Goal: Communication & Community: Ask a question

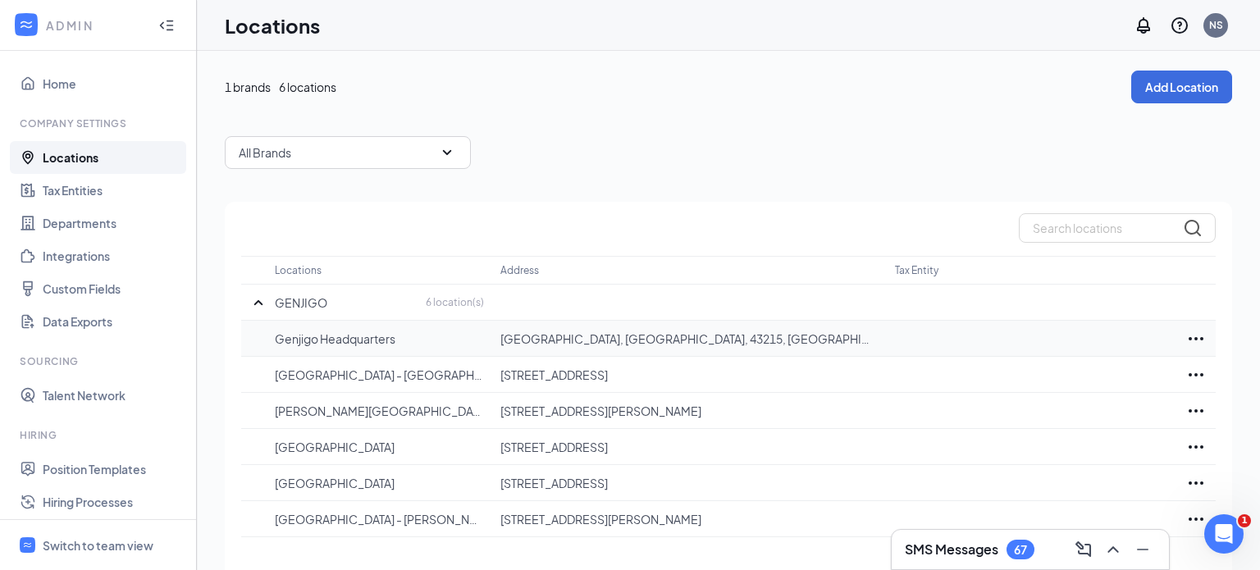
click at [1196, 340] on icon "Ellipses" at bounding box center [1197, 339] width 20 height 20
click at [943, 345] on td at bounding box center [1035, 339] width 281 height 36
click at [1201, 341] on icon "Ellipses" at bounding box center [1197, 339] width 20 height 20
click at [946, 341] on td at bounding box center [1035, 339] width 281 height 36
click at [1216, 538] on icon "Open Intercom Messenger" at bounding box center [1222, 532] width 27 height 27
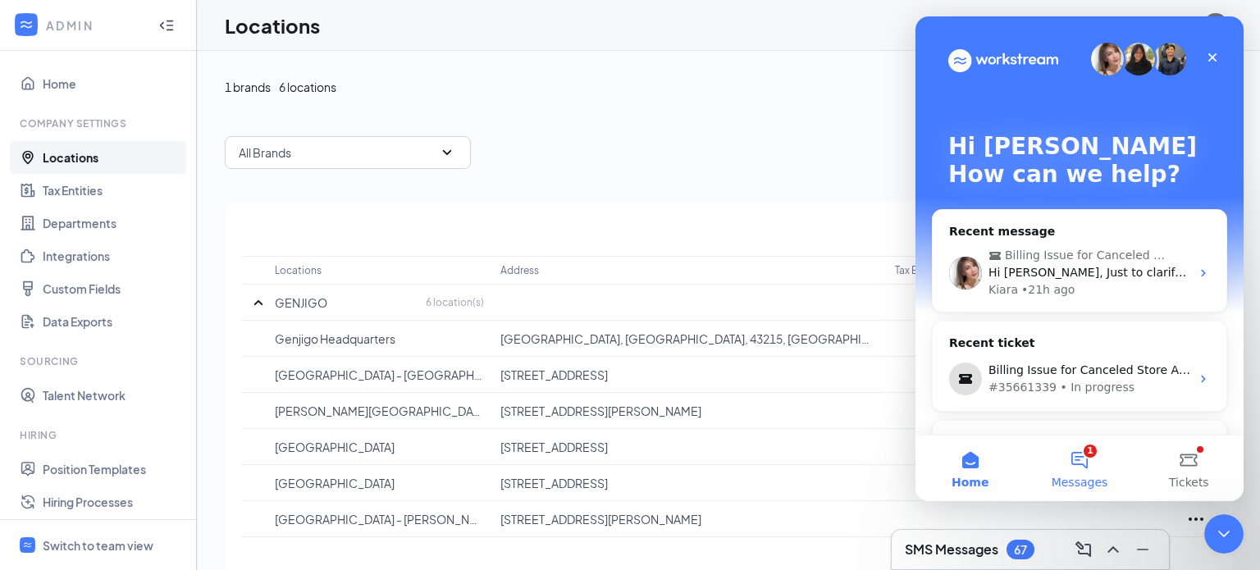
click at [1080, 465] on button "1 Messages" at bounding box center [1079, 469] width 109 height 66
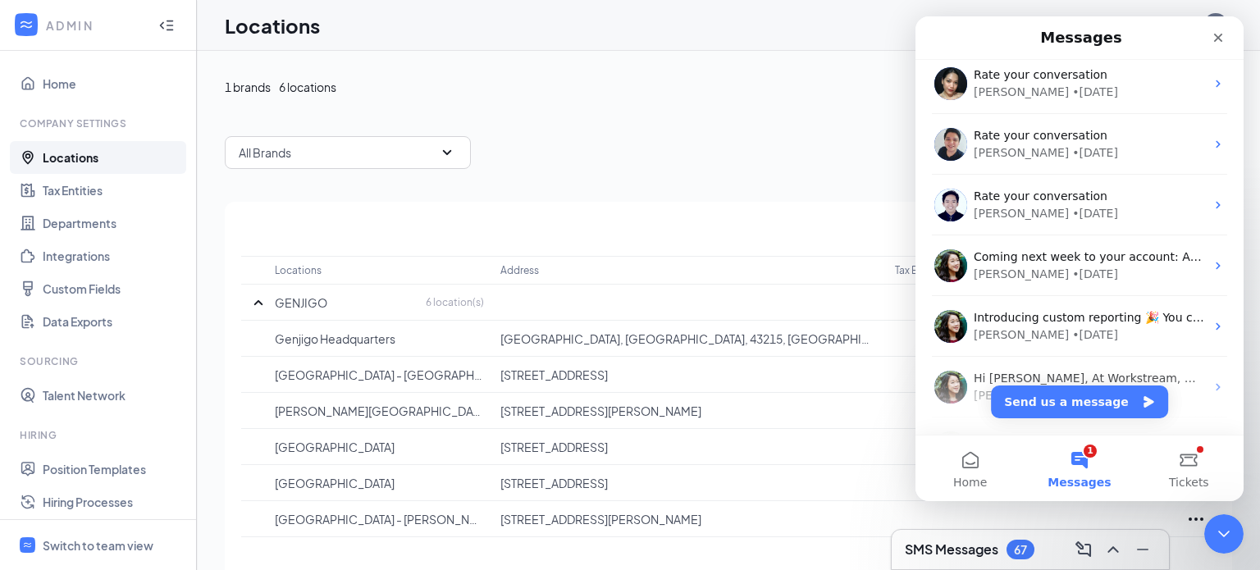
scroll to position [332, 0]
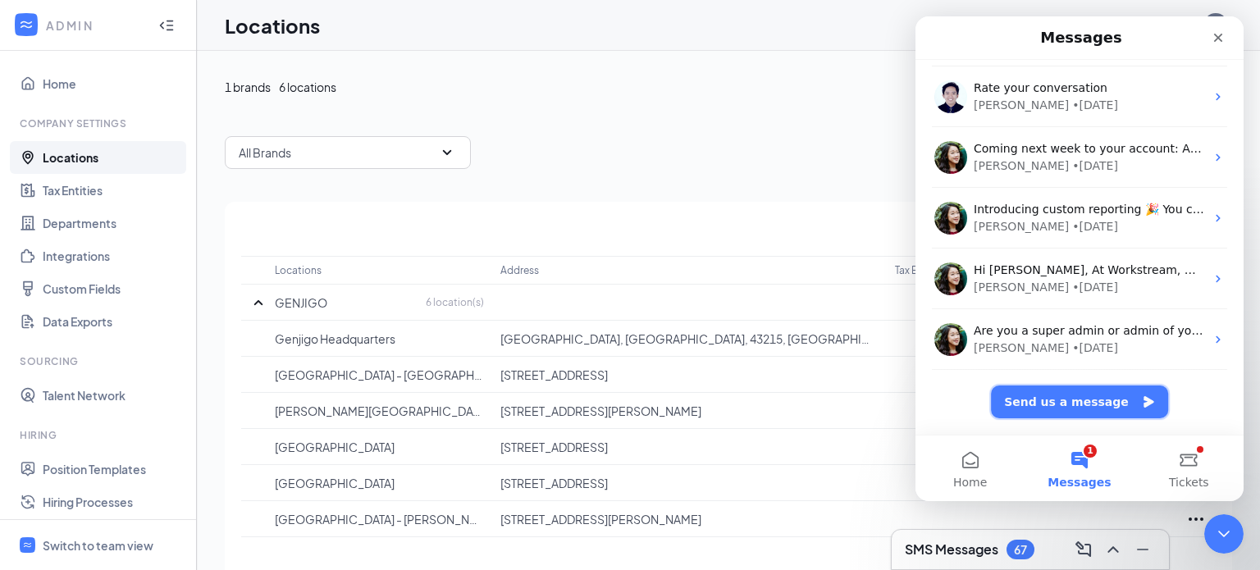
click at [1039, 403] on button "Send us a message" at bounding box center [1079, 402] width 177 height 33
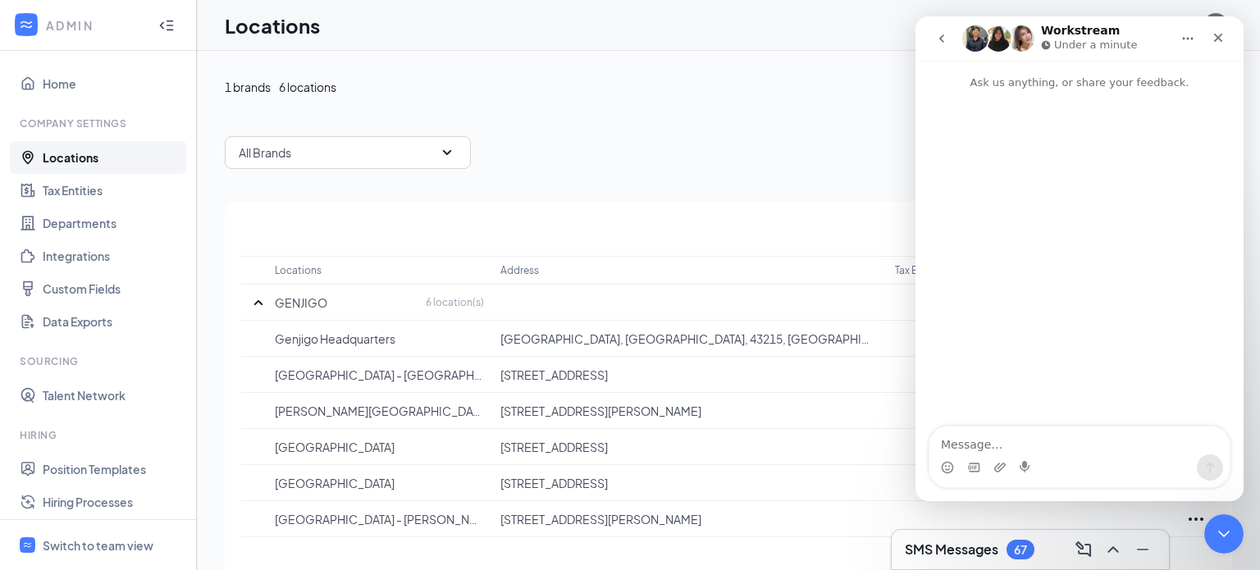
click at [998, 447] on textarea "Message…" at bounding box center [1080, 441] width 300 height 28
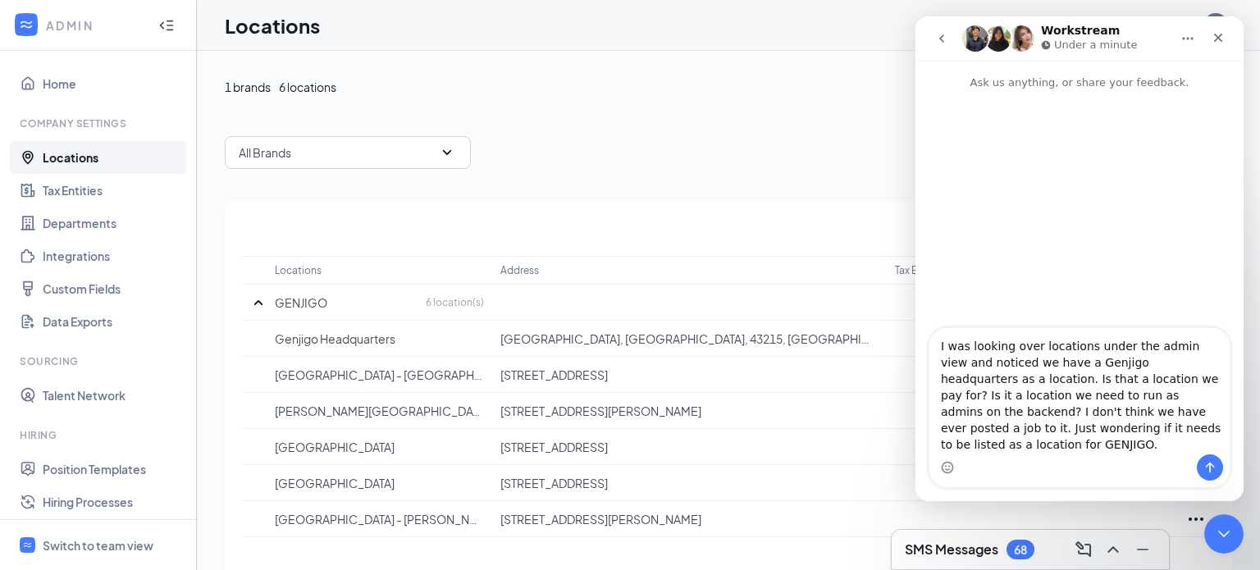
click at [1075, 413] on textarea "I was looking over locations under the admin view and noticed we have a Genjigo…" at bounding box center [1080, 391] width 300 height 126
click at [1110, 446] on textarea "I was looking over locations under the admin view and noticed we have a Genjigo…" at bounding box center [1080, 391] width 300 height 126
type textarea "I was looking over locations under the admin view and noticed we have a Genjigo…"
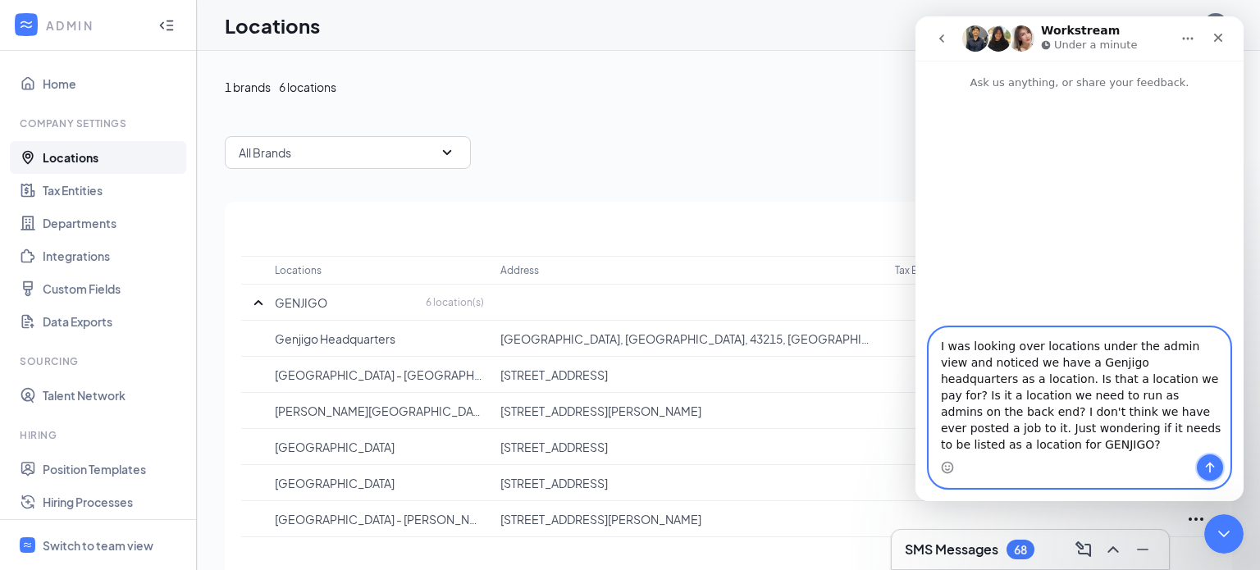
click at [1214, 469] on icon "Send a message…" at bounding box center [1210, 467] width 13 height 13
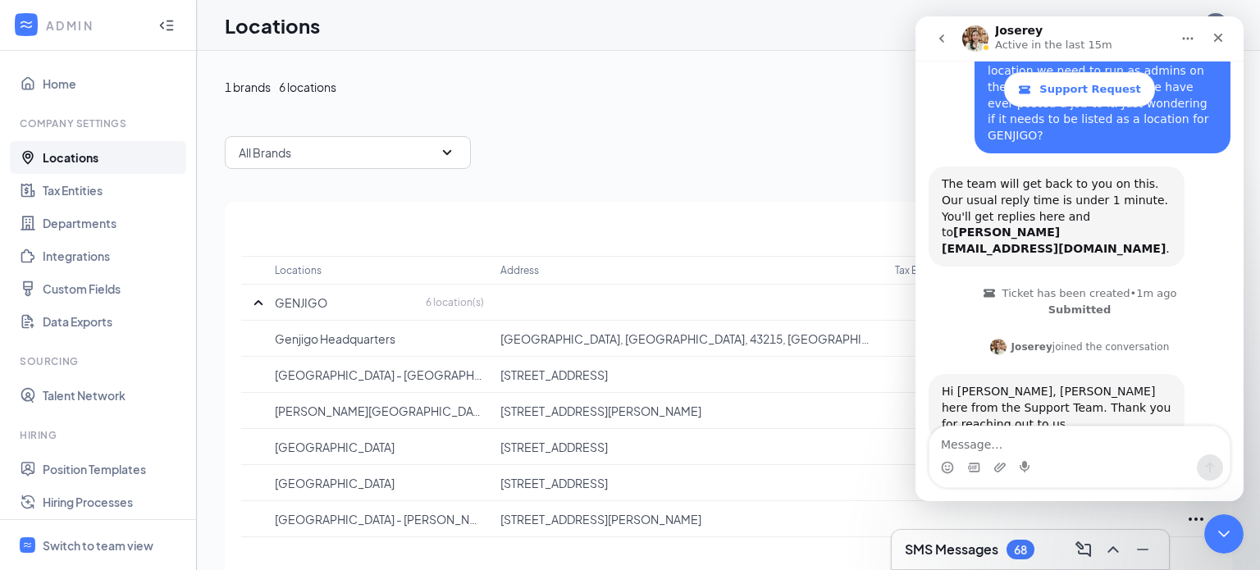
scroll to position [208, 0]
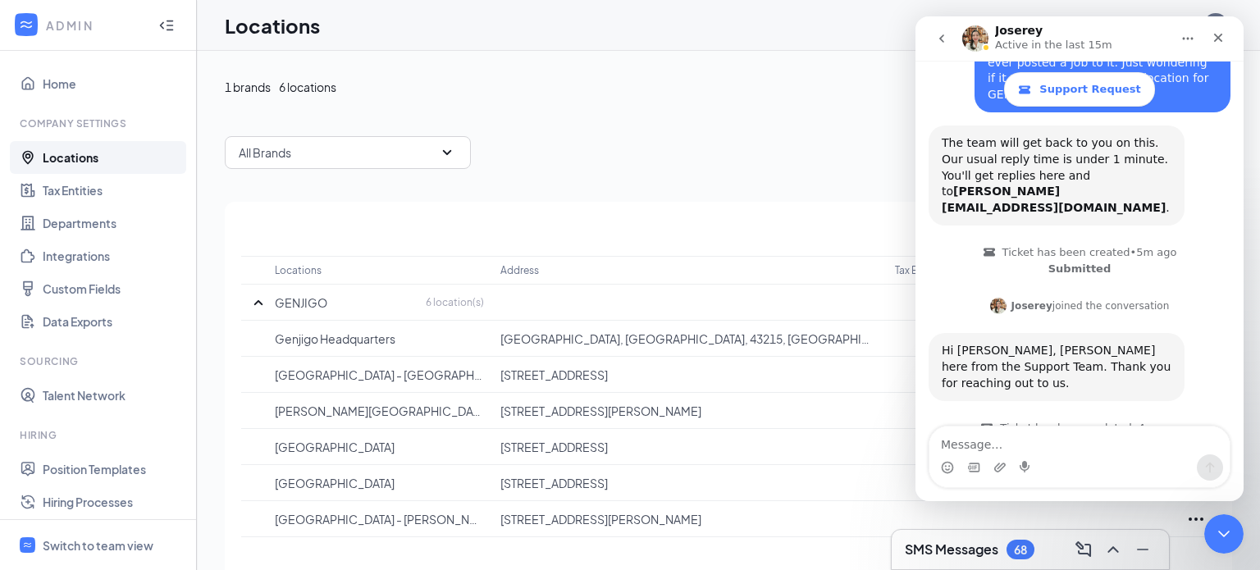
click at [1102, 460] on div "Intercom messenger" at bounding box center [1080, 468] width 300 height 26
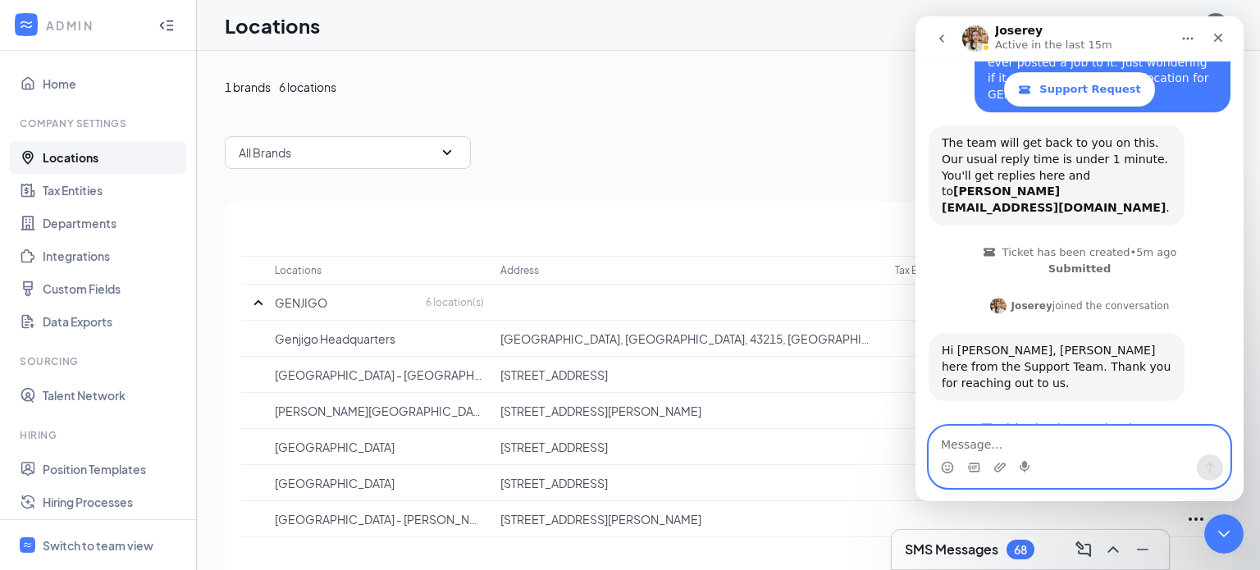
click at [1054, 451] on textarea "Message…" at bounding box center [1080, 441] width 300 height 28
type textarea "Hello"
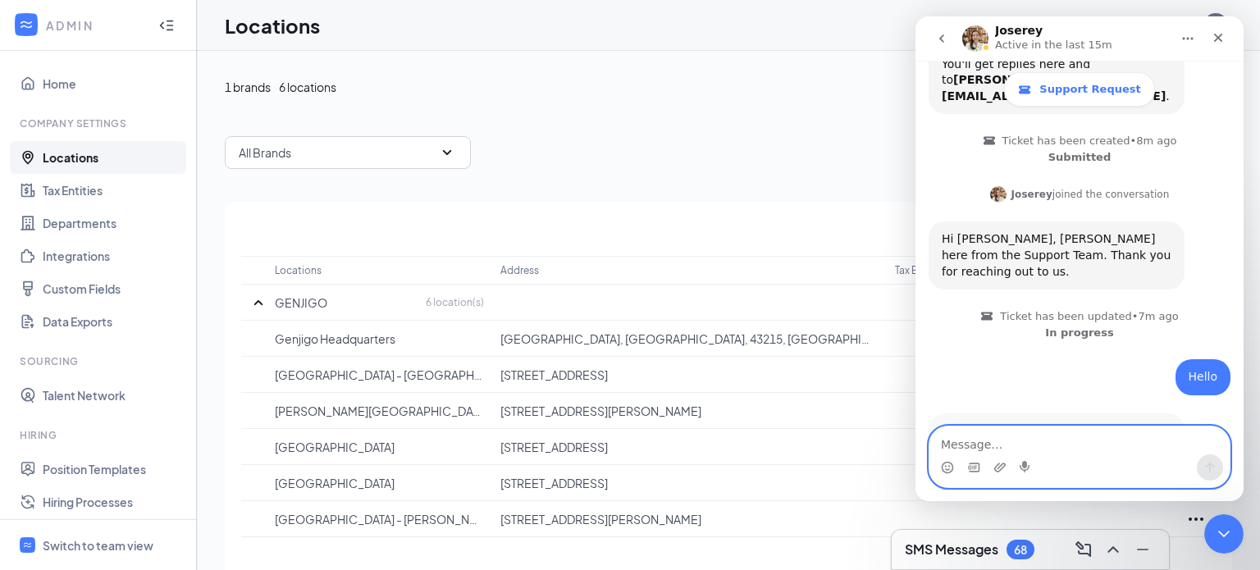
scroll to position [354, 0]
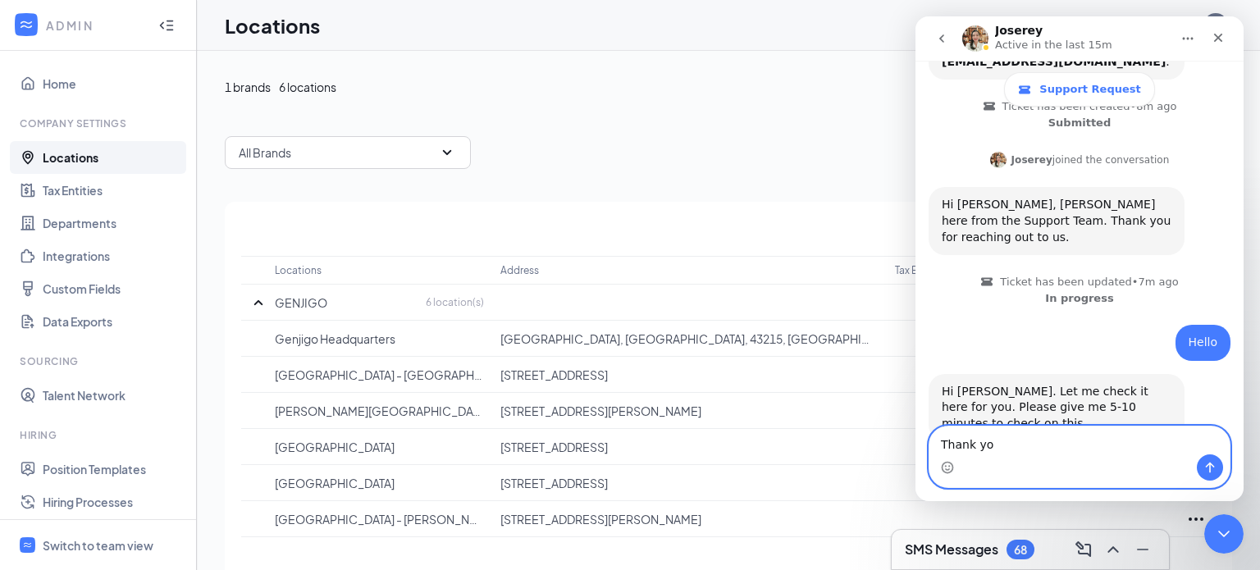
type textarea "Thank you"
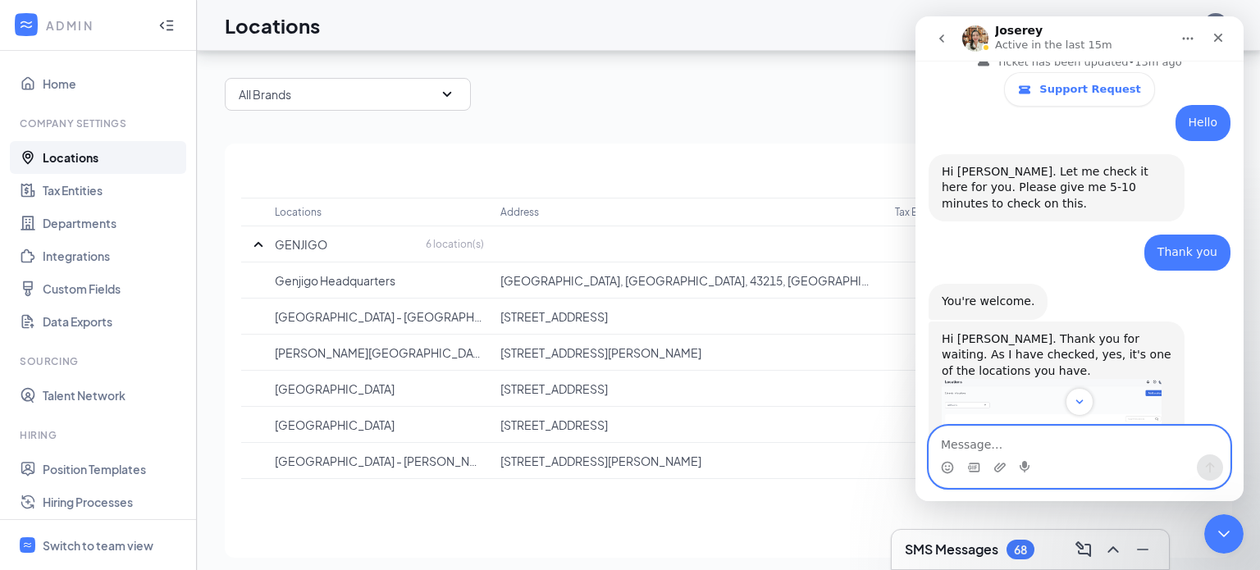
scroll to position [61, 0]
click at [997, 441] on textarea "Message…" at bounding box center [1080, 441] width 300 height 28
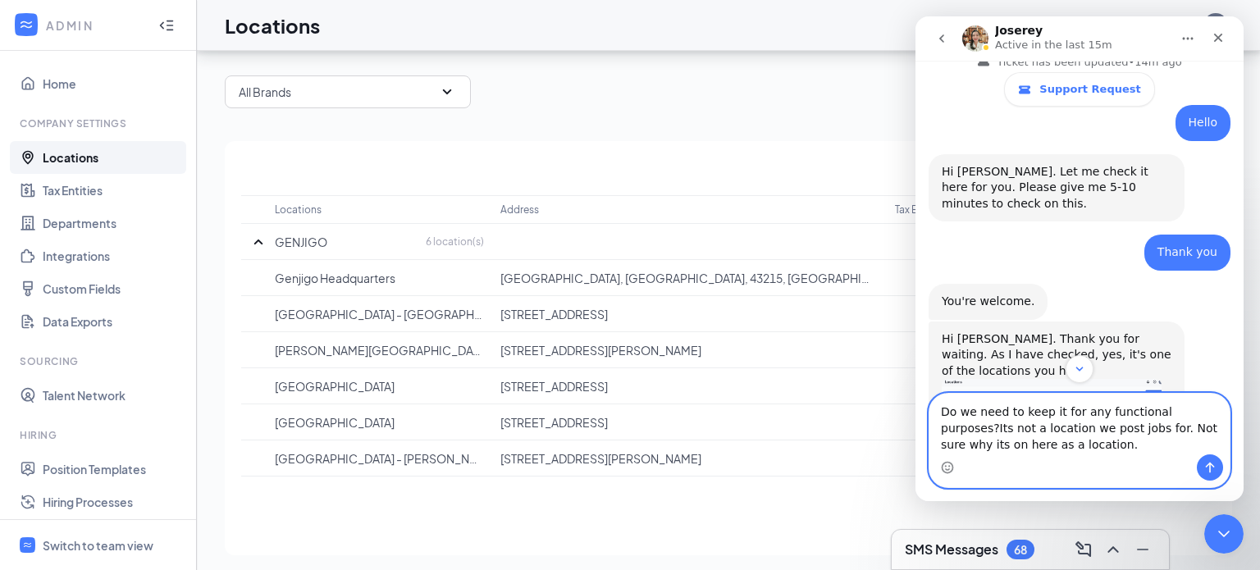
drag, startPoint x: 1198, startPoint y: 410, endPoint x: 1196, endPoint y: 427, distance: 16.6
click at [1198, 411] on textarea "Do we need to keep it for any functional purposes?Its not a location we post jo…" at bounding box center [1080, 424] width 300 height 61
click at [1063, 447] on textarea "Do we need to keep it for any functional purposes? Its not a location we post j…" at bounding box center [1080, 424] width 300 height 61
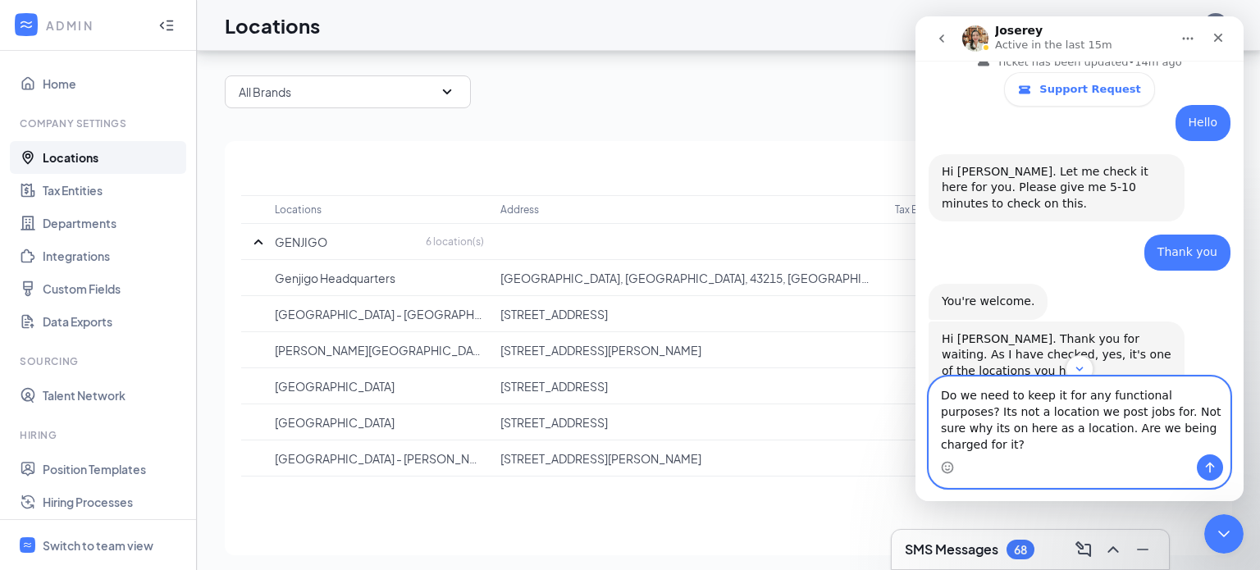
type textarea "Do we need to keep it for any functional purposes? Its not a location we post j…"
click at [1208, 466] on icon "Send a message…" at bounding box center [1210, 467] width 13 height 13
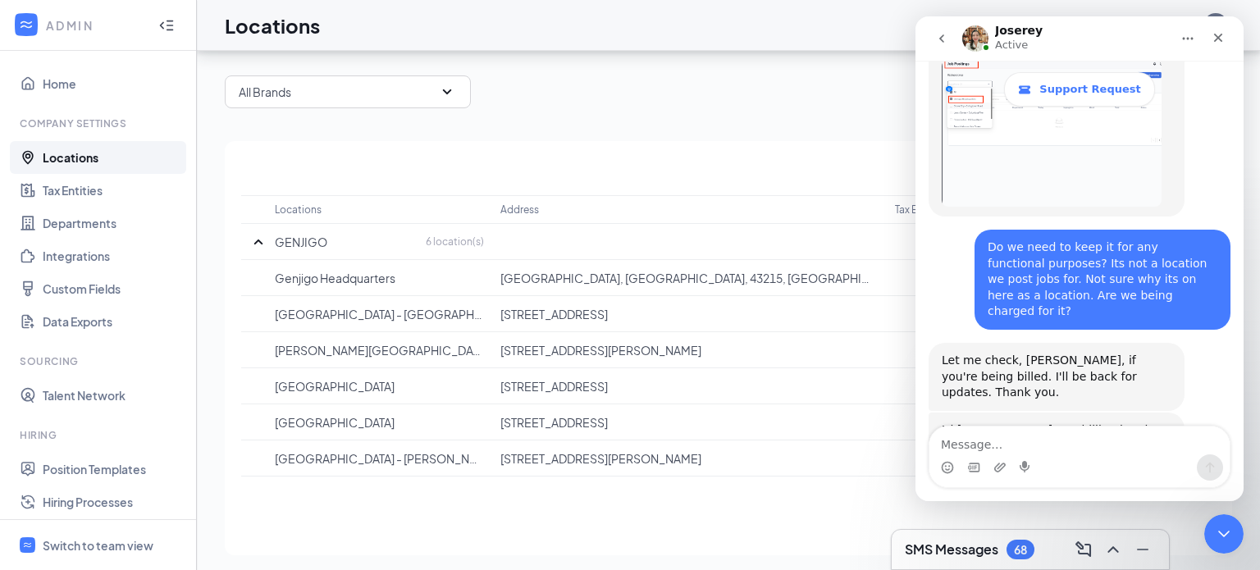
scroll to position [1057, 0]
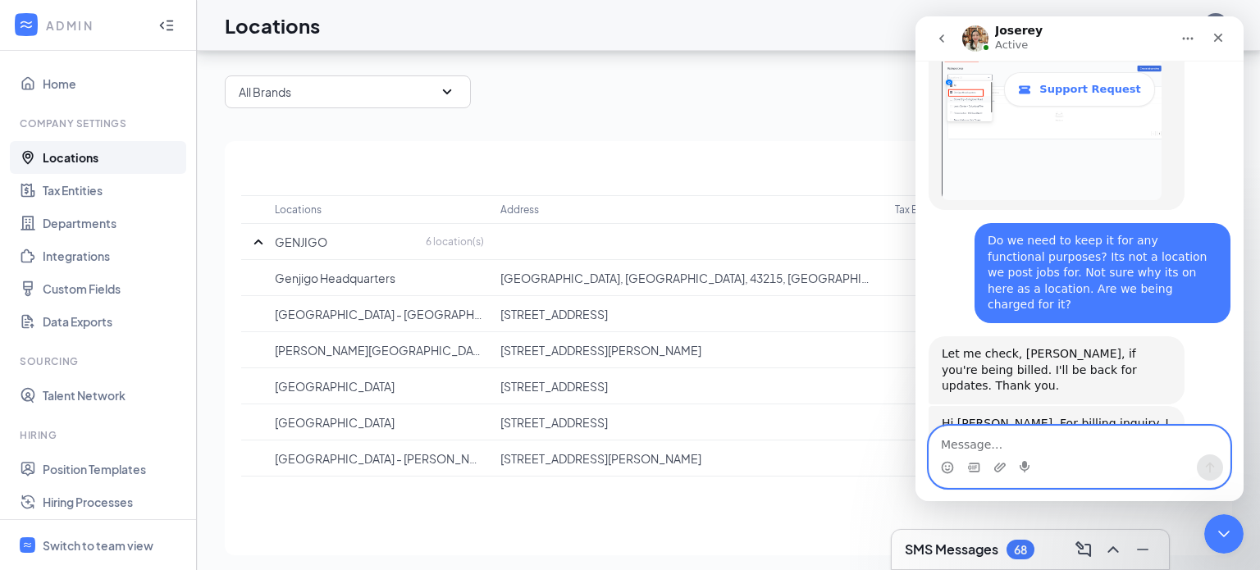
click at [996, 451] on textarea "Message…" at bounding box center [1080, 441] width 300 height 28
type textarea "Thank you. Should I wait or look for an email?"
click at [1210, 472] on icon "Send a message…" at bounding box center [1210, 468] width 9 height 11
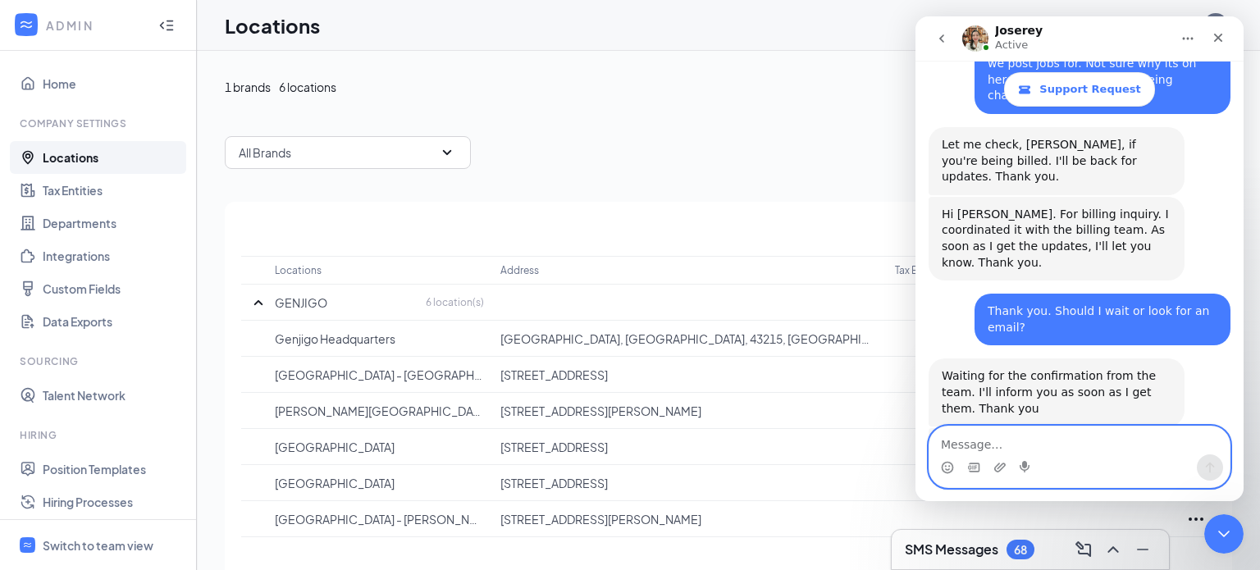
scroll to position [1289, 0]
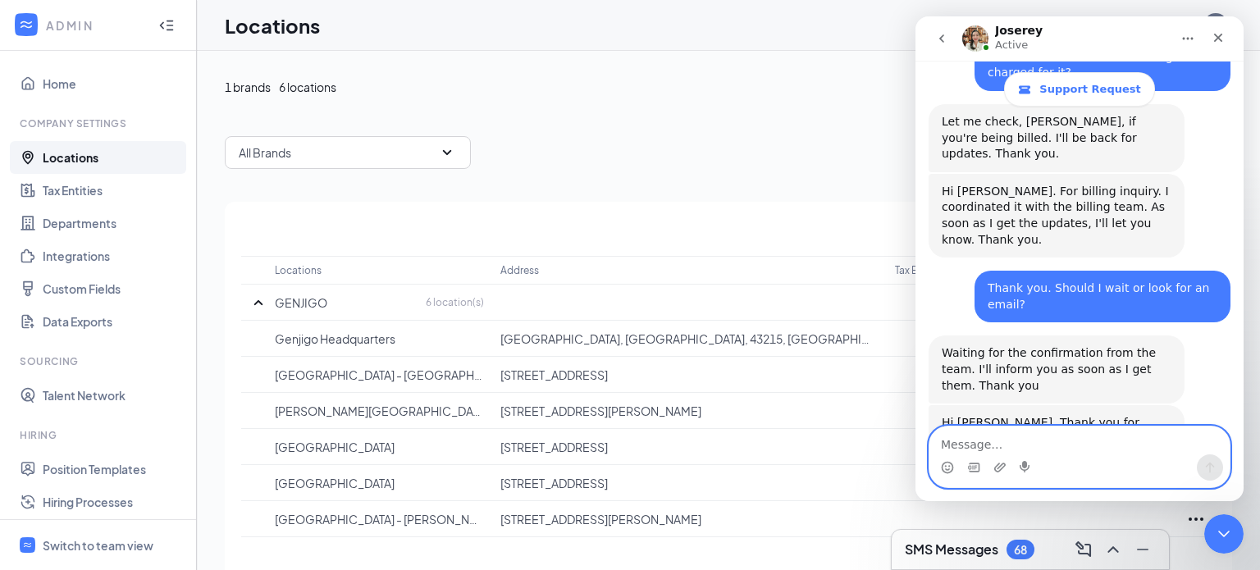
click at [973, 442] on textarea "Message…" at bounding box center [1080, 441] width 300 height 28
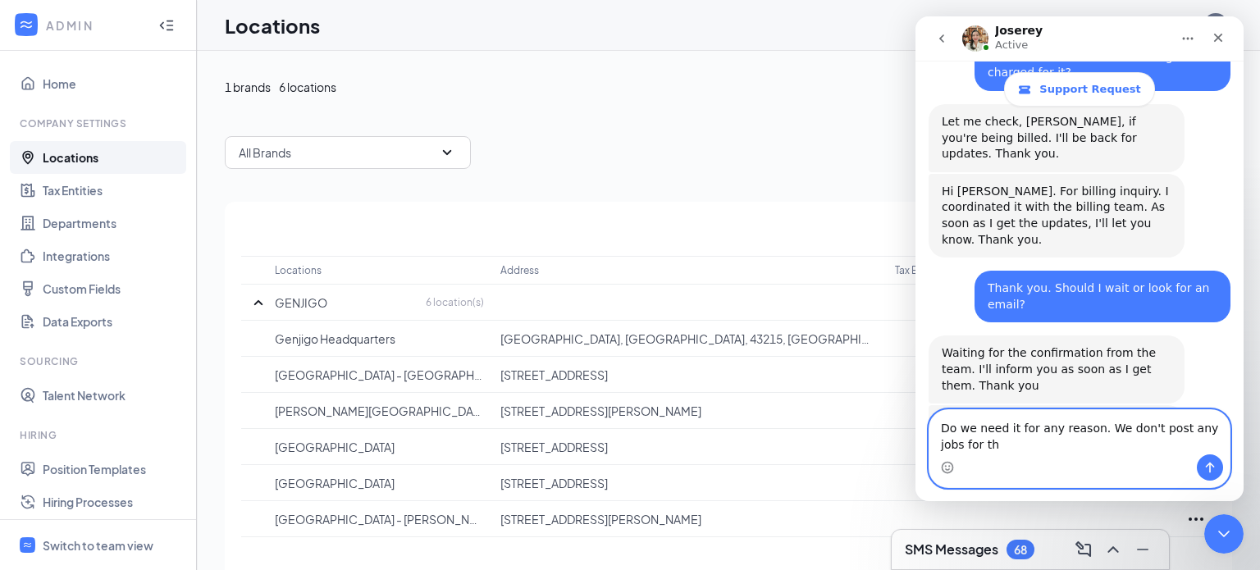
scroll to position [1306, 0]
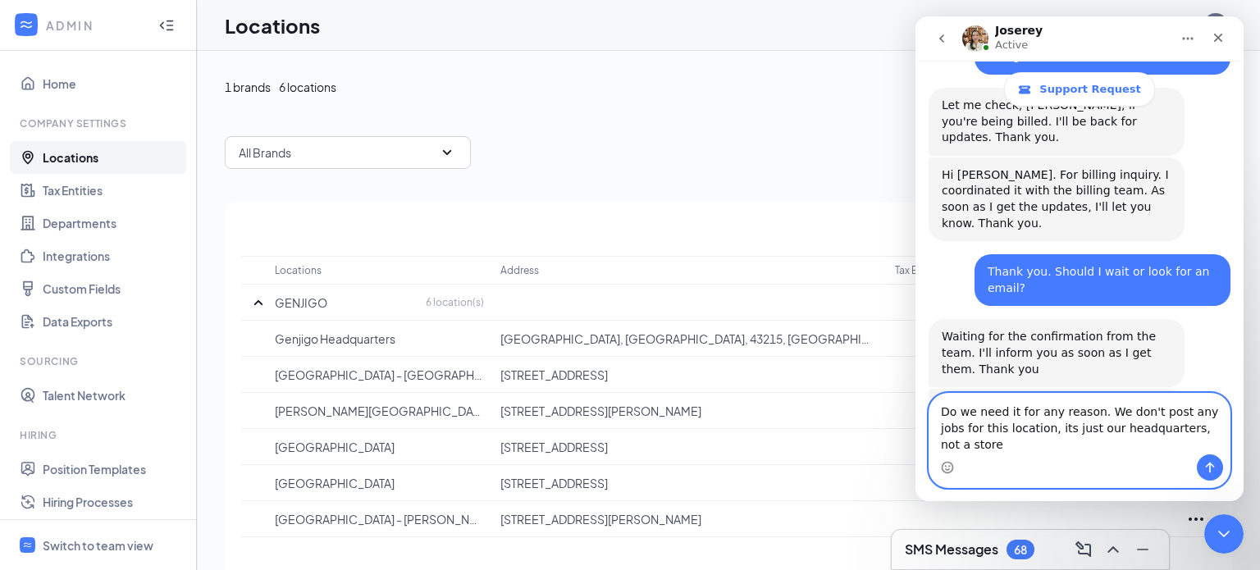
click at [1002, 430] on textarea "Do we need it for any reason. We don't post any jobs for this location, its jus…" at bounding box center [1080, 424] width 300 height 61
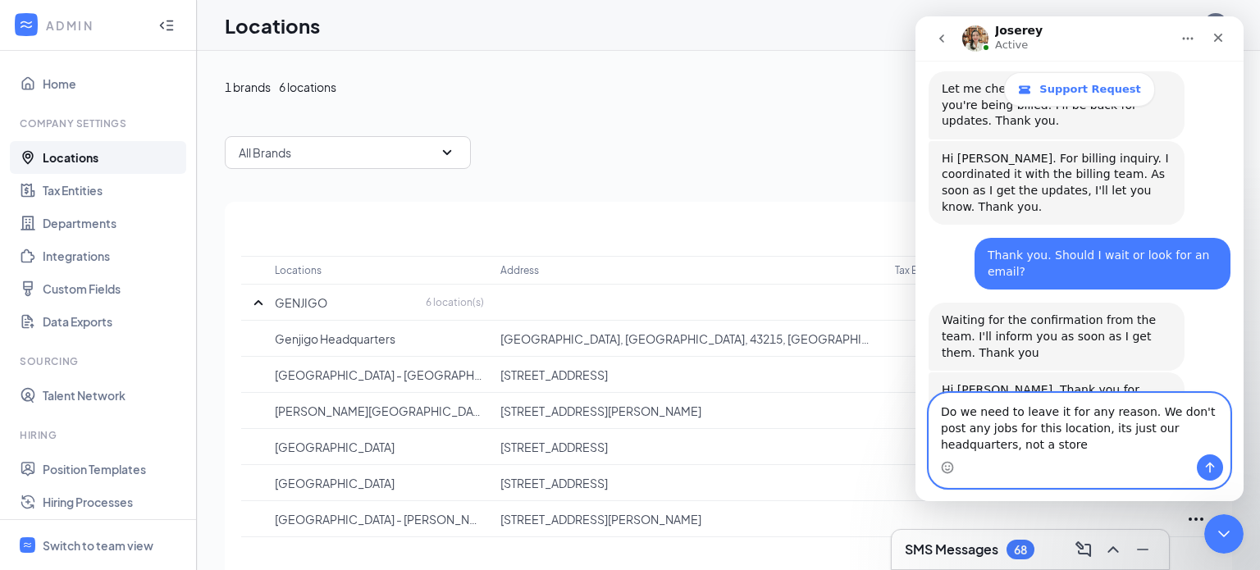
click at [1054, 414] on textarea "Do we need to leave it for any reason. We don't post any jobs for this location…" at bounding box center [1080, 424] width 300 height 61
click at [1081, 446] on textarea "Do we need to leave it on here for any reason. We don't post any jobs for this …" at bounding box center [1080, 424] width 300 height 61
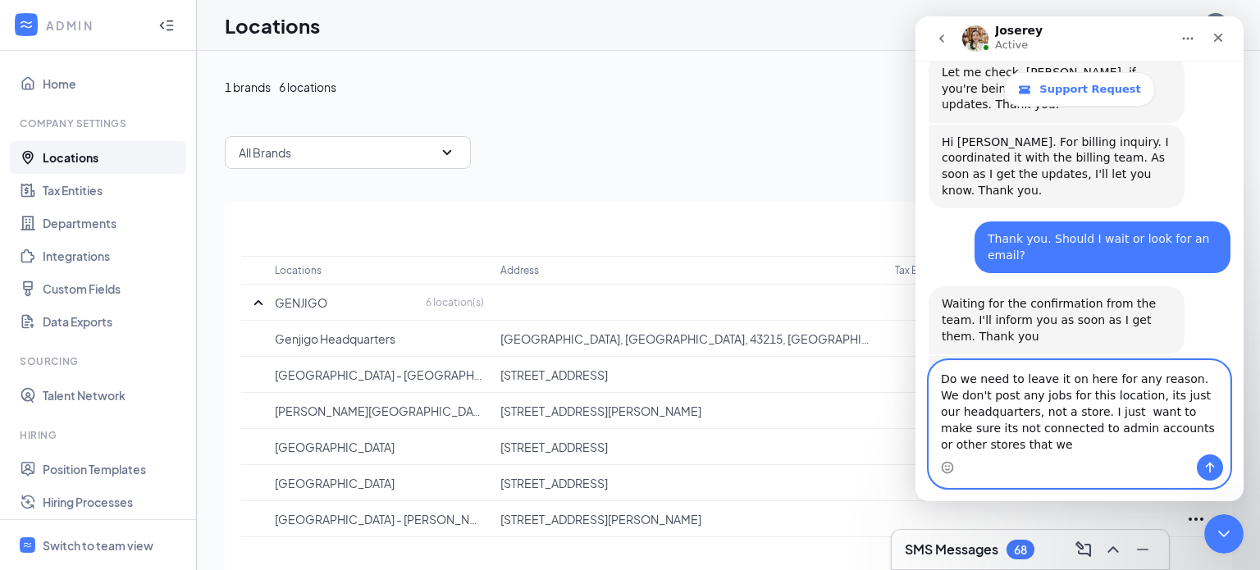
scroll to position [1355, 0]
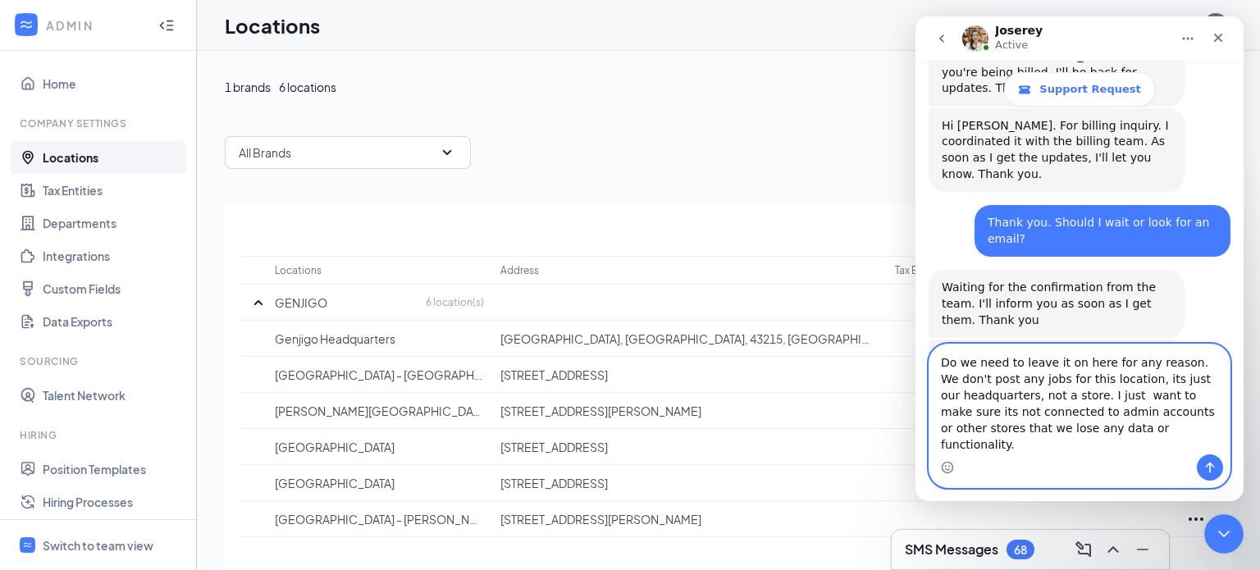
click at [1175, 380] on textarea "Do we need to leave it on here for any reason. We don't post any jobs for this …" at bounding box center [1080, 400] width 300 height 110
drag, startPoint x: 1175, startPoint y: 381, endPoint x: 1171, endPoint y: 430, distance: 49.4
click at [1175, 382] on textarea "Do we need to leave it on here for any reason. We don't post any jobs for this …" at bounding box center [1080, 400] width 300 height 110
click at [1135, 449] on textarea "Do we need to leave it on here for any reason? We don't post any jobs for this …" at bounding box center [1080, 400] width 300 height 110
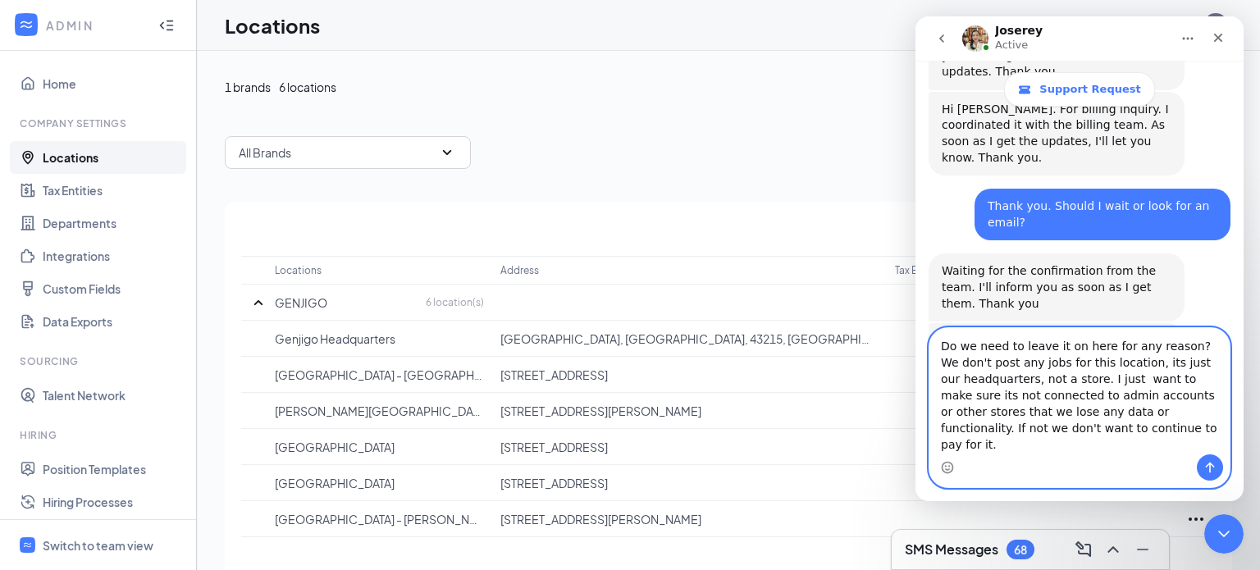
type textarea "Do we need to leave it on here for any reason? We don't post any jobs for this …"
click at [1211, 470] on icon "Send a message…" at bounding box center [1210, 467] width 13 height 13
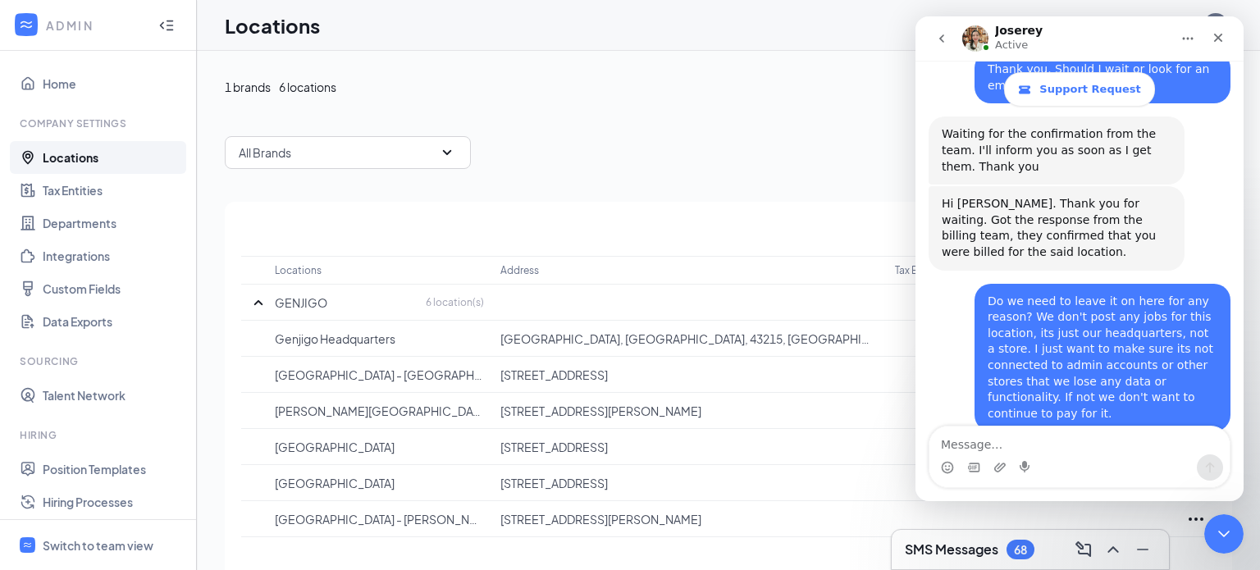
scroll to position [1574, 0]
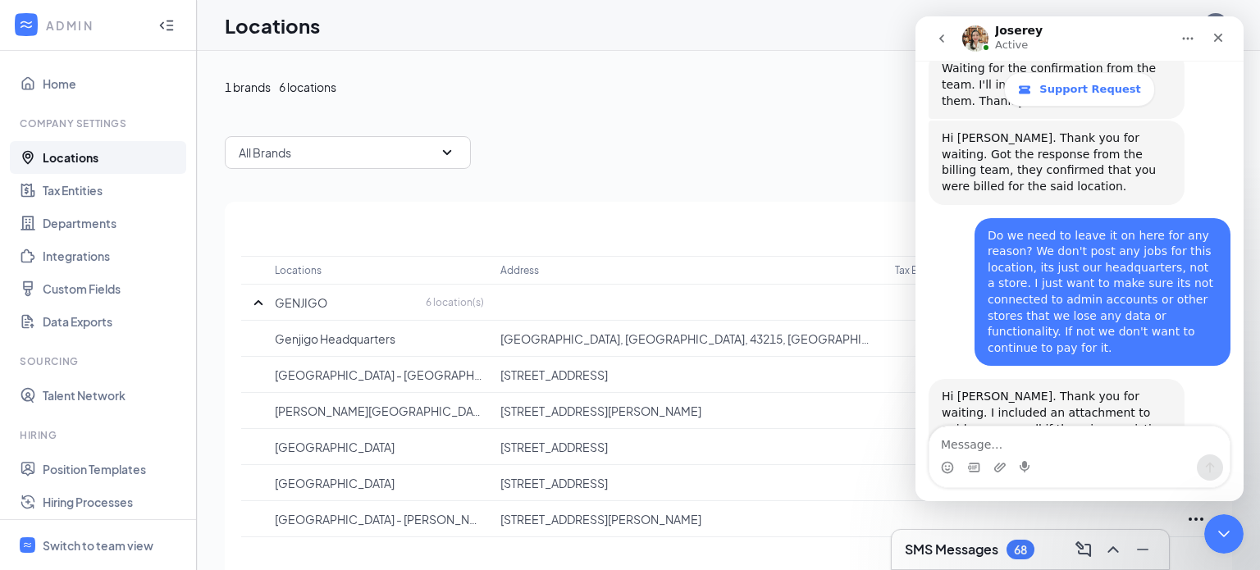
click at [1079, 494] on div "View Job p...ations.mp4" at bounding box center [1025, 502] width 135 height 17
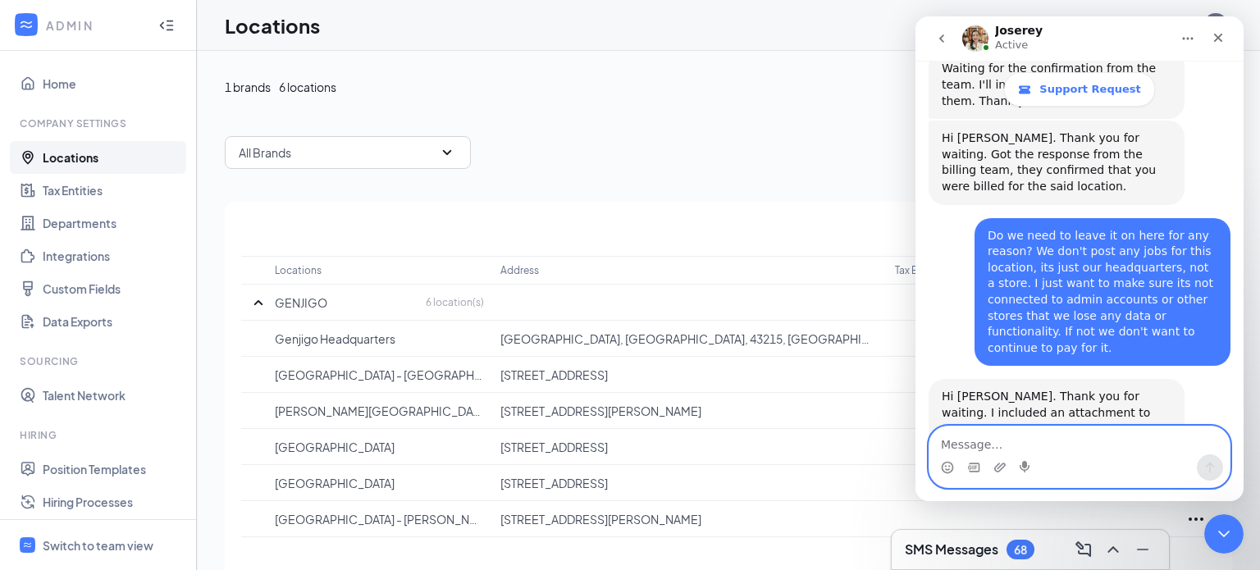
click at [965, 438] on textarea "Message…" at bounding box center [1080, 441] width 300 height 28
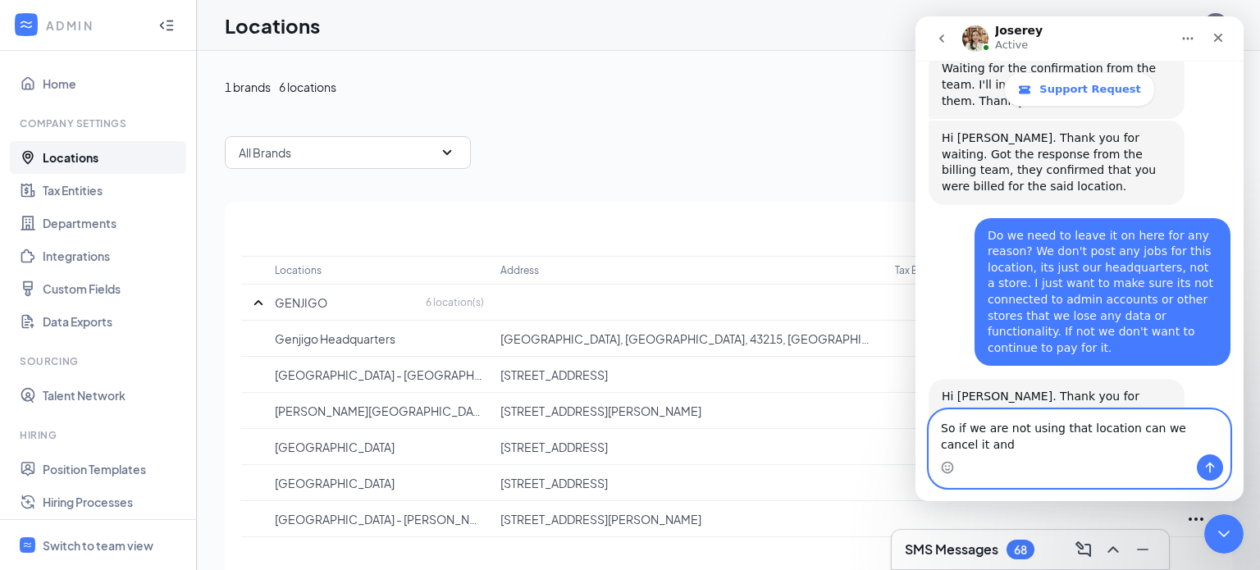
scroll to position [1590, 0]
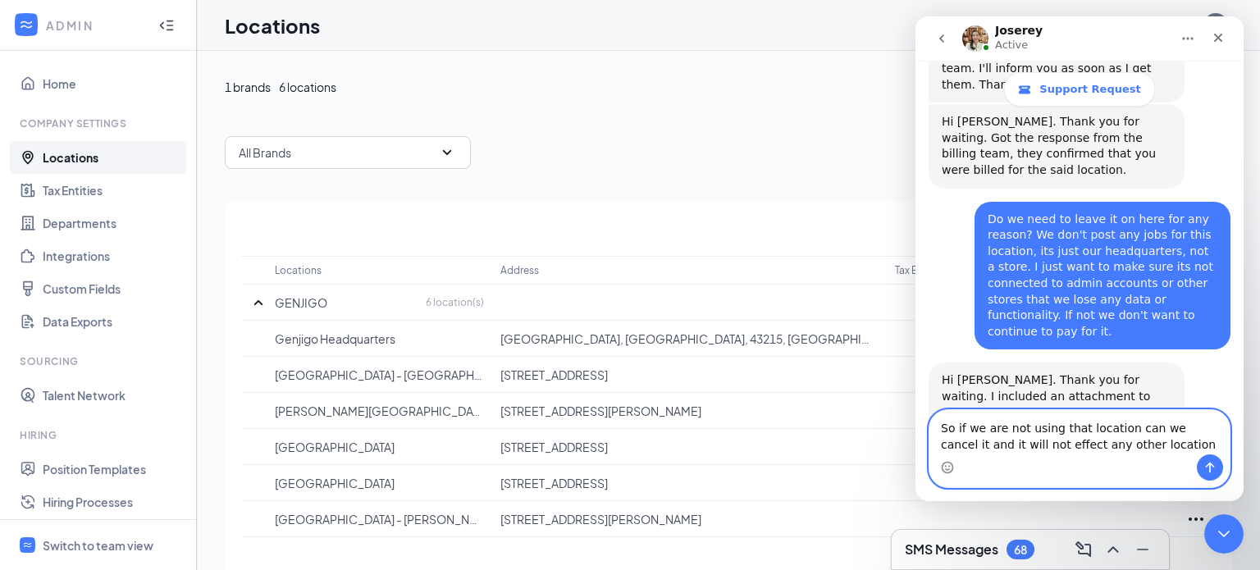
type textarea "So if we are not using that location can we cancel it and it will not effect an…"
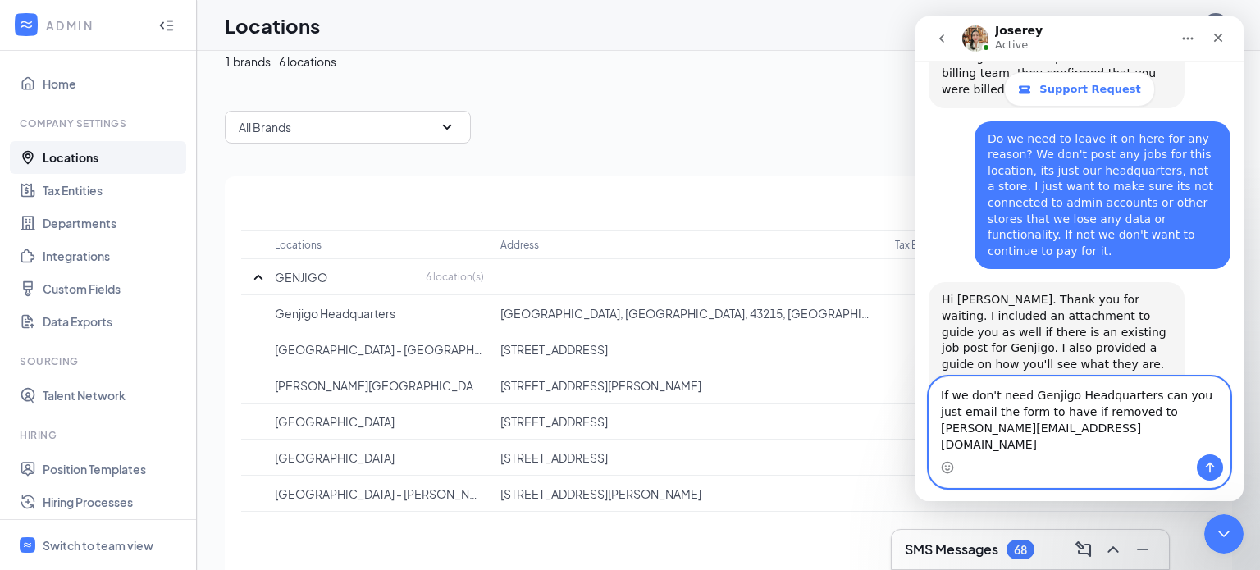
scroll to position [1687, 0]
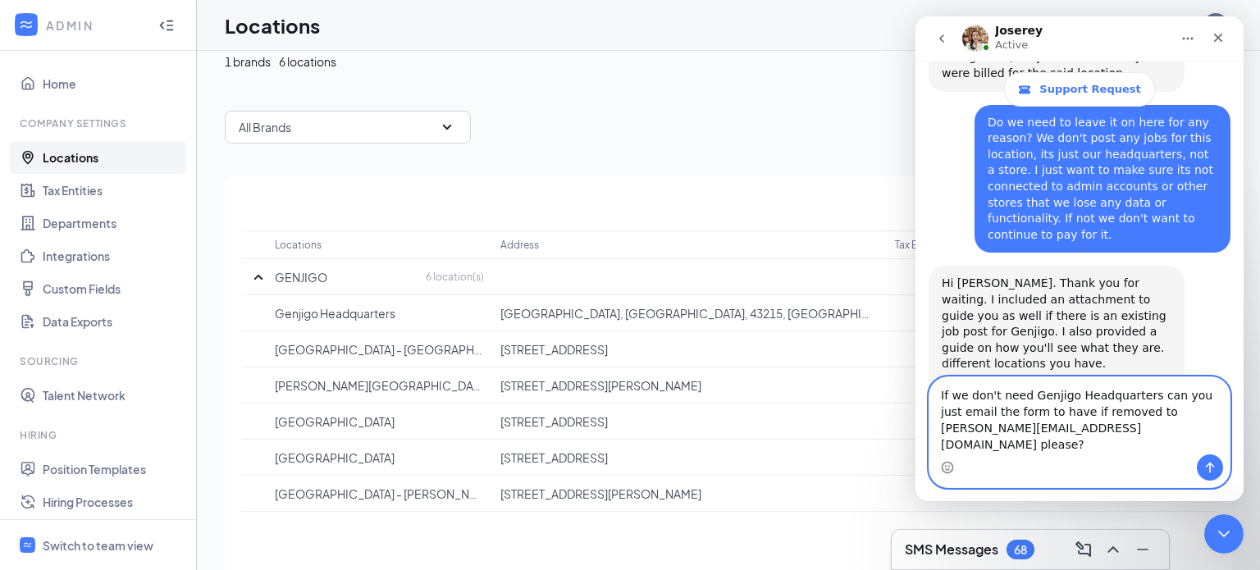
type textarea "If we don't need Genjigo Headquarters can you just email the form to have if re…"
click at [1208, 470] on icon "Send a message…" at bounding box center [1210, 467] width 13 height 13
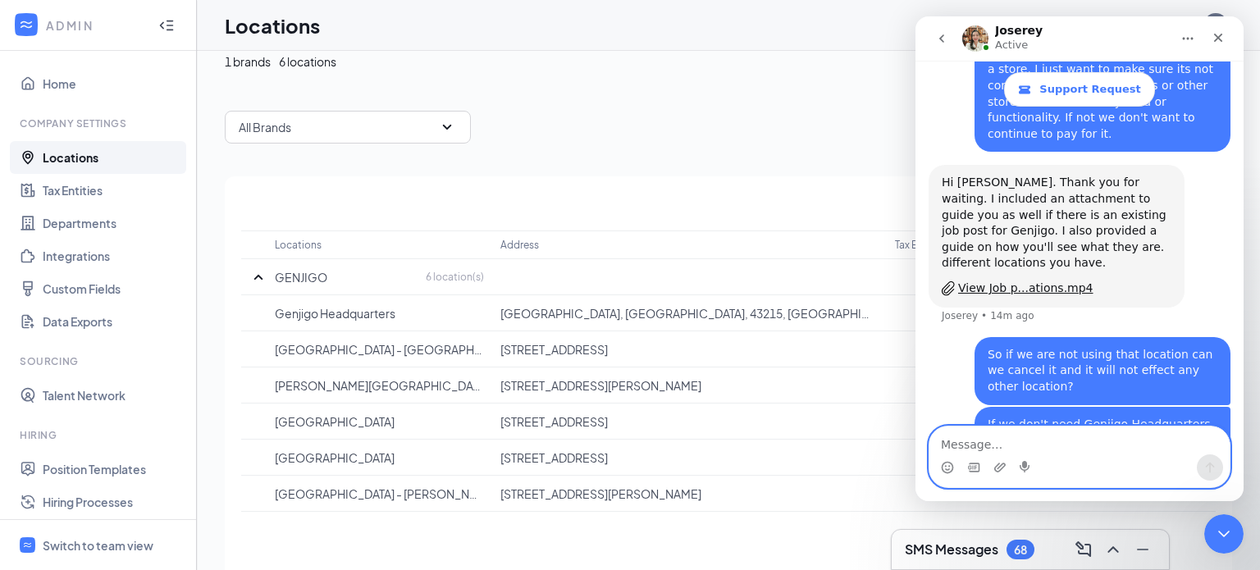
scroll to position [1966, 0]
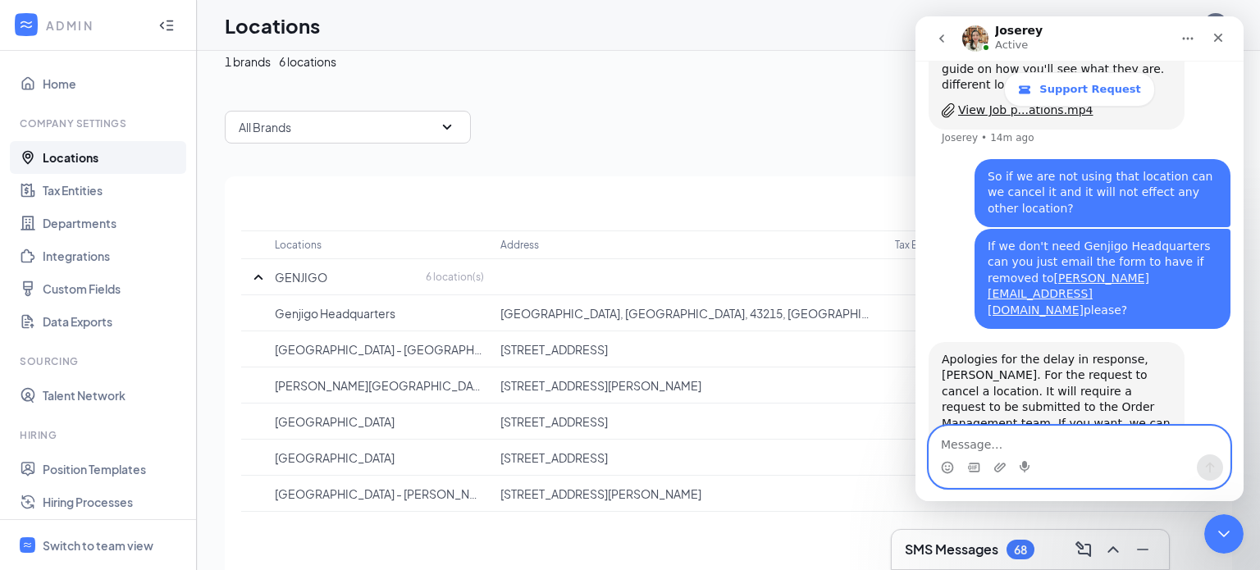
click at [1003, 441] on textarea "Message…" at bounding box center [1080, 441] width 300 height 28
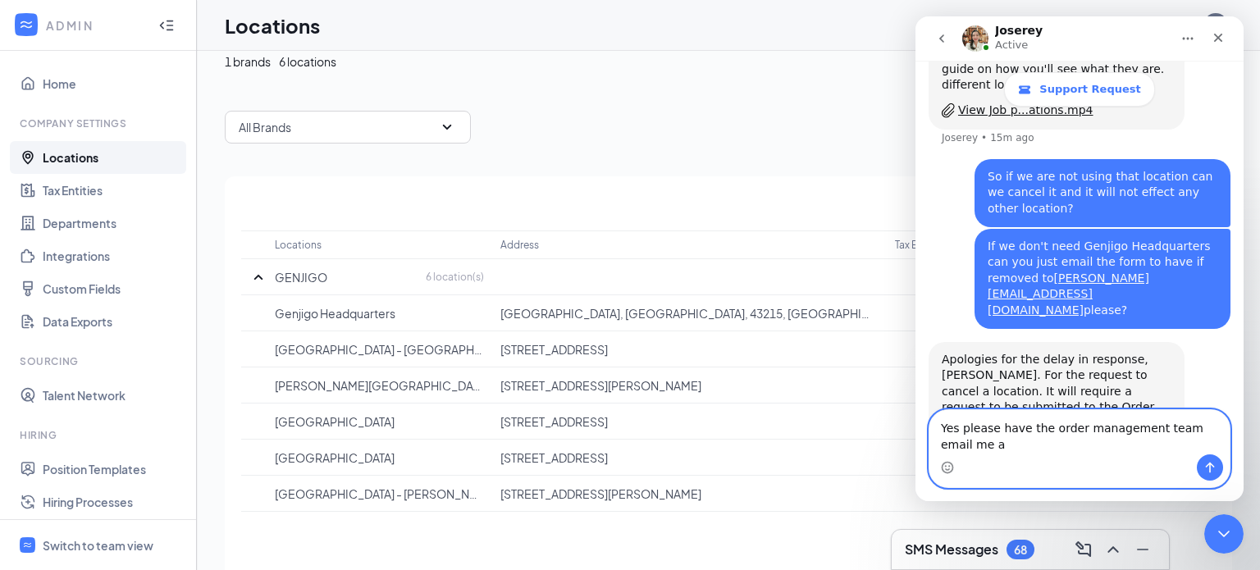
scroll to position [1983, 0]
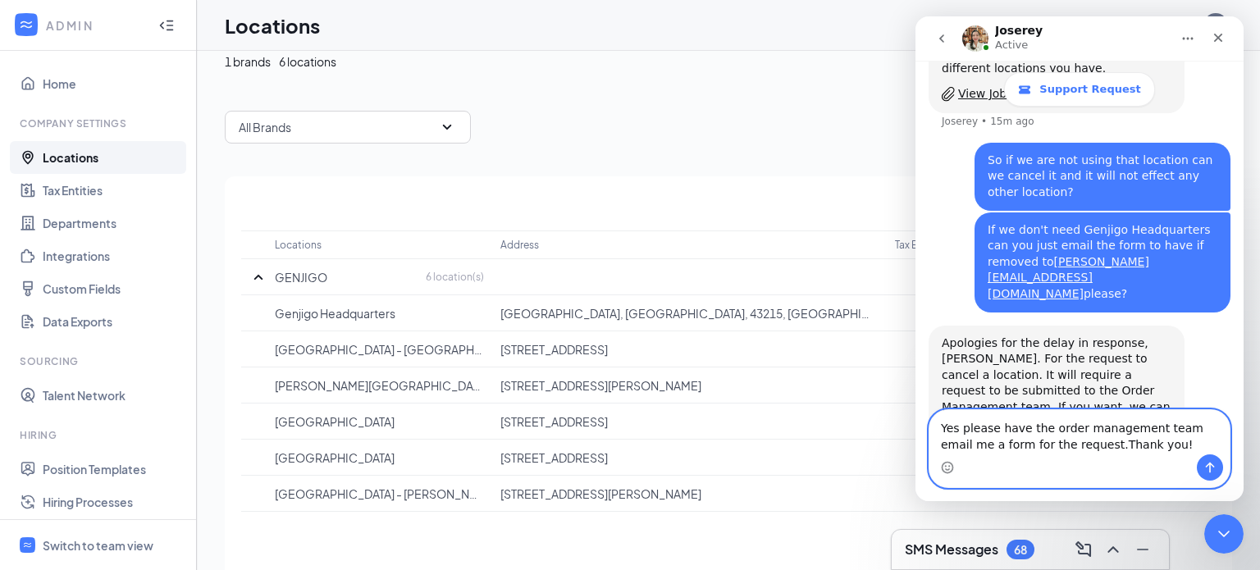
type textarea "Yes please have the order management team email me a form for the request.Thank…"
click at [1212, 471] on icon "Send a message…" at bounding box center [1210, 467] width 13 height 13
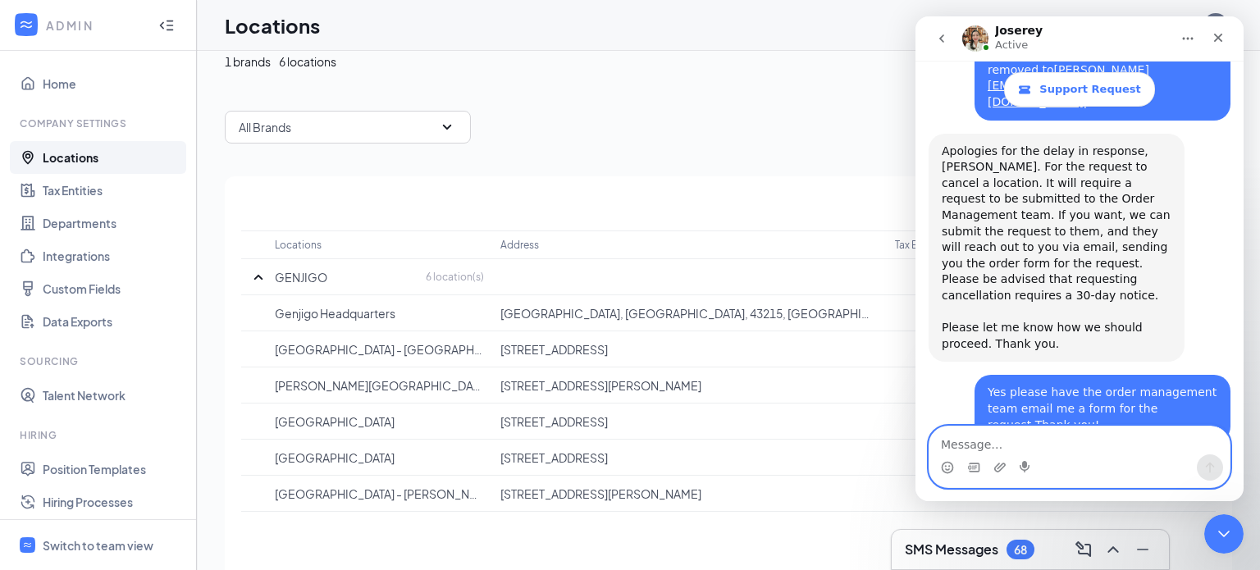
scroll to position [2177, 0]
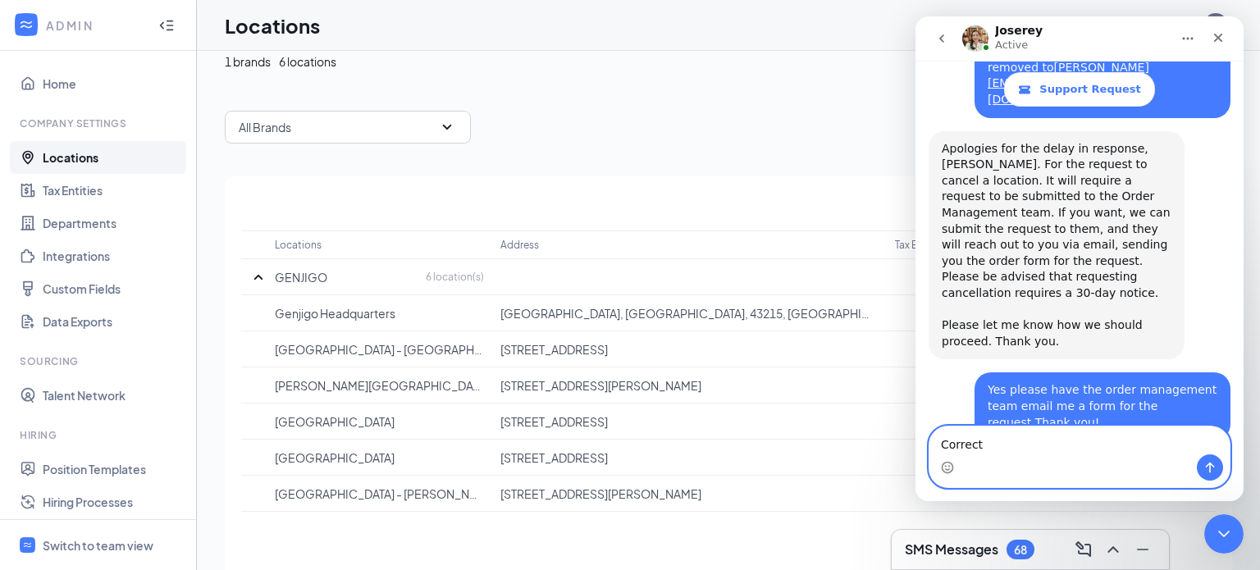
type textarea "Correct"
drag, startPoint x: 1204, startPoint y: 473, endPoint x: 1187, endPoint y: 475, distance: 16.6
click at [1200, 473] on button "Send a message…" at bounding box center [1210, 468] width 26 height 26
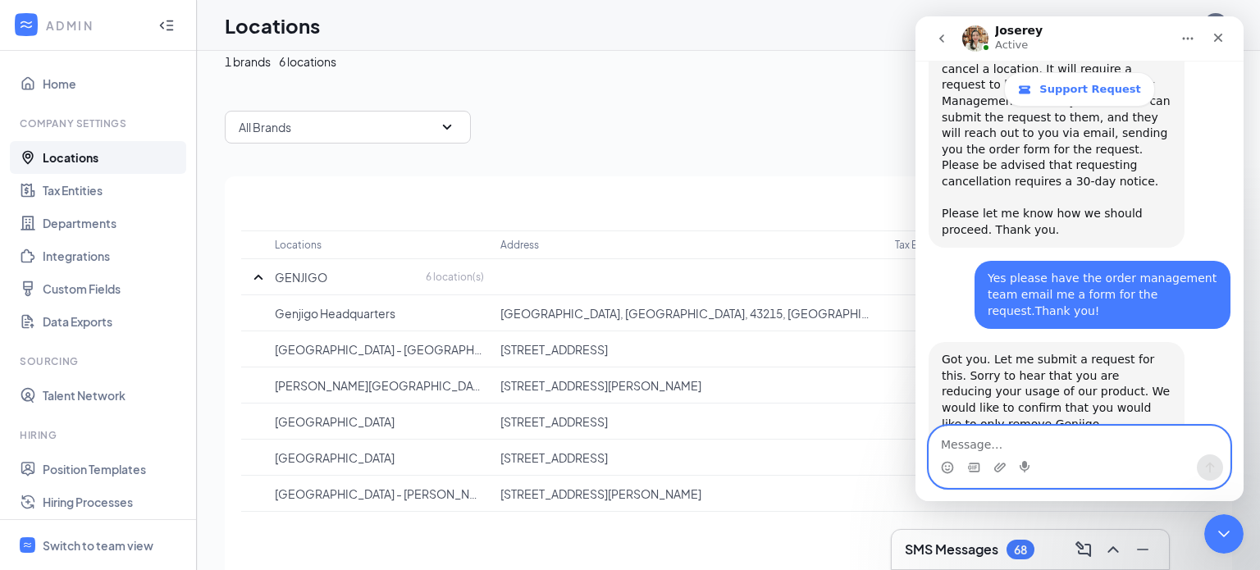
scroll to position [2308, 0]
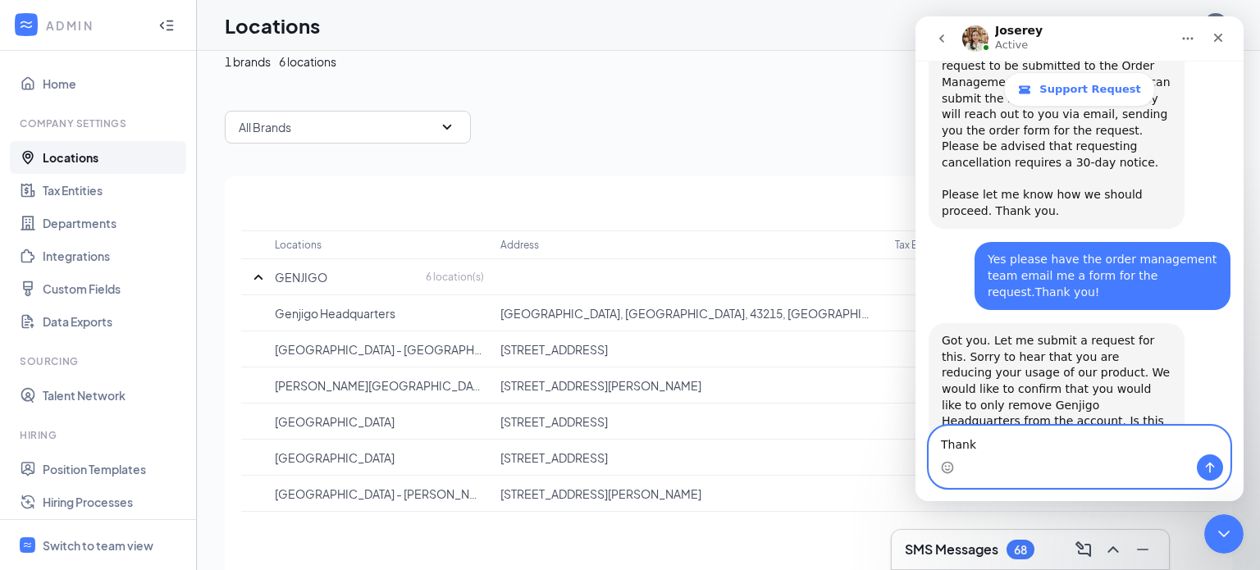
type textarea "Thanks"
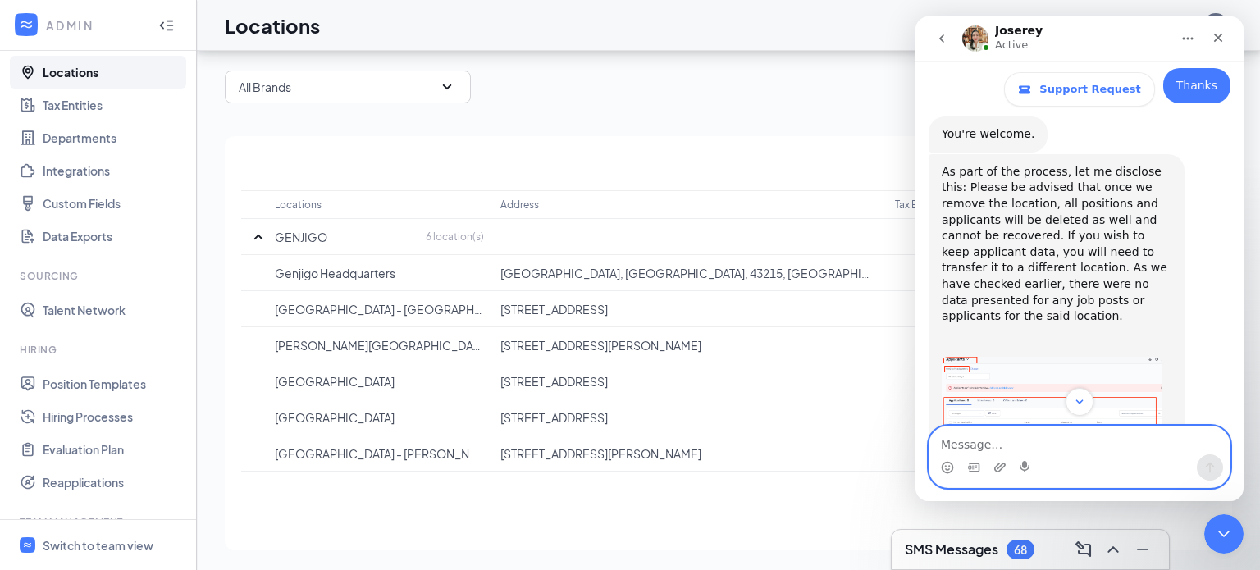
scroll to position [2851, 0]
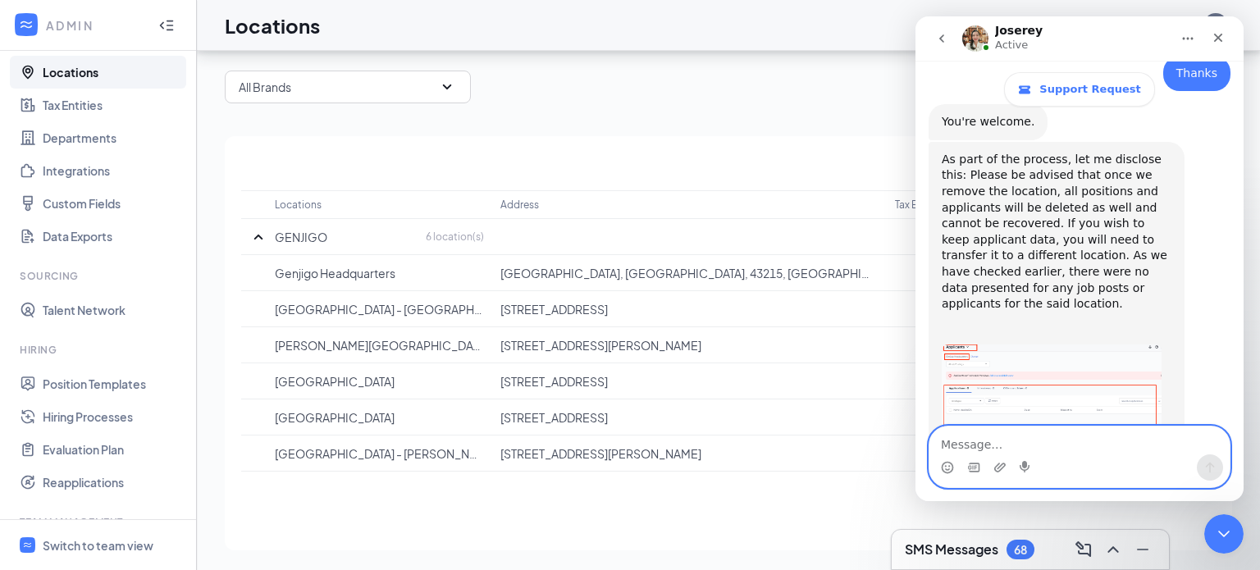
click at [995, 446] on textarea "Message…" at bounding box center [1080, 441] width 300 height 28
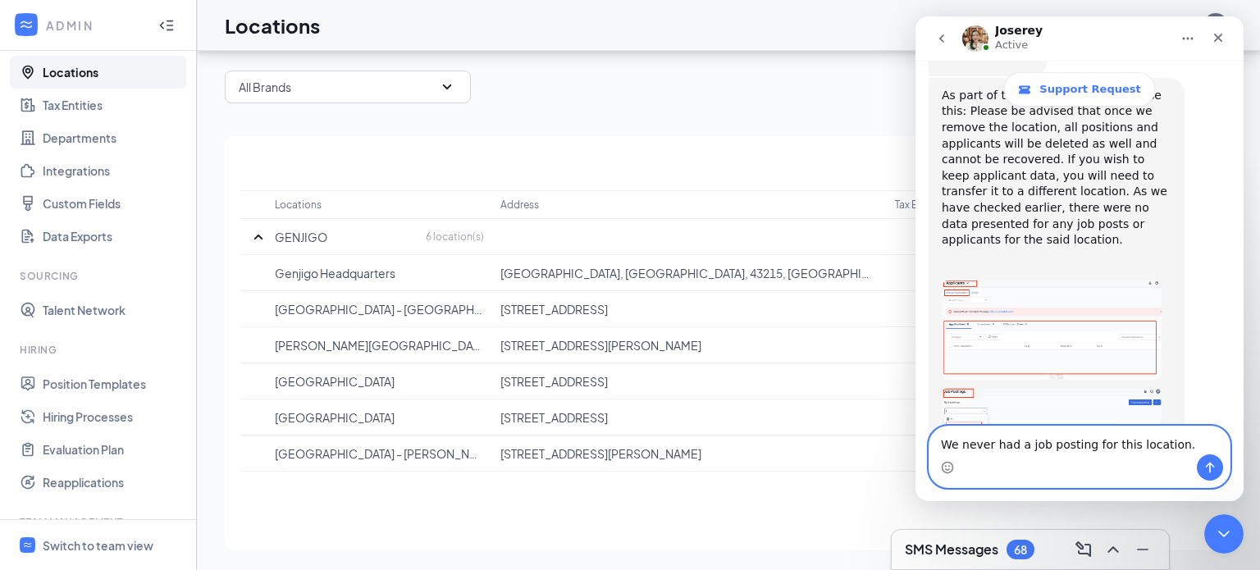
type textarea "We never had a job posting for this location."
click at [1210, 475] on button "Send a message…" at bounding box center [1210, 468] width 26 height 26
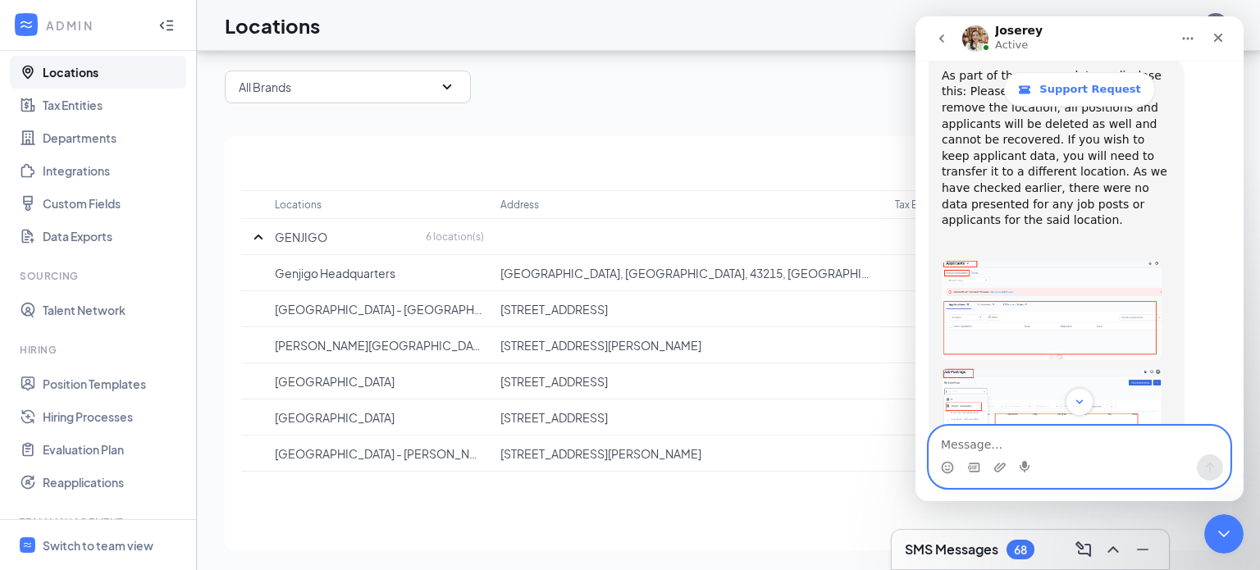
scroll to position [2963, 0]
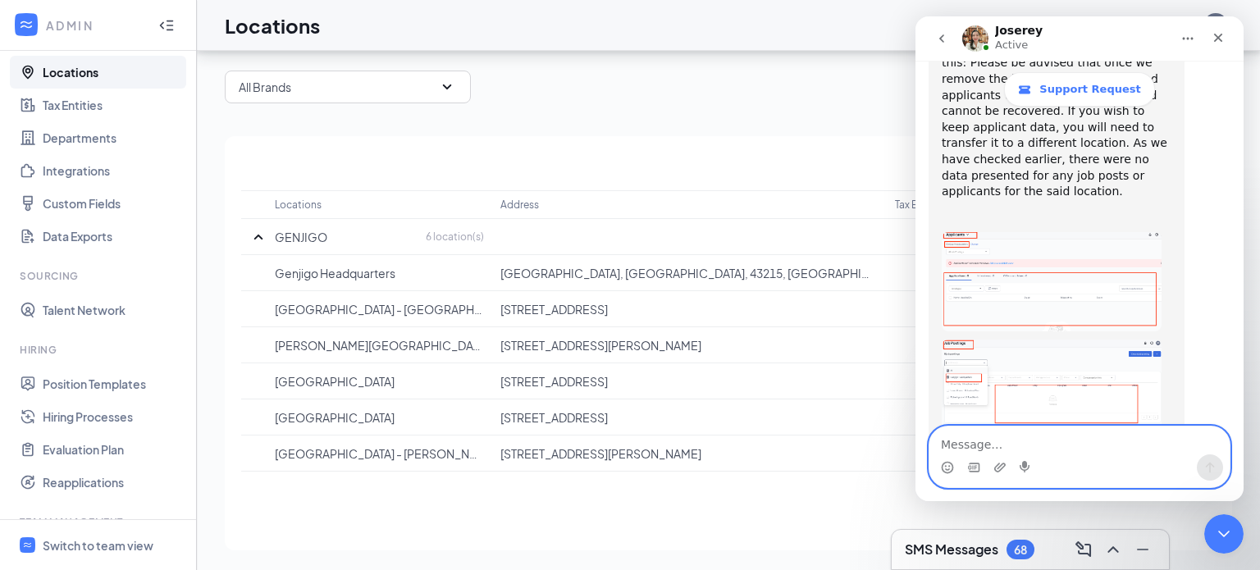
click at [986, 451] on textarea "Message…" at bounding box center [1080, 441] width 300 height 28
type textarea "D"
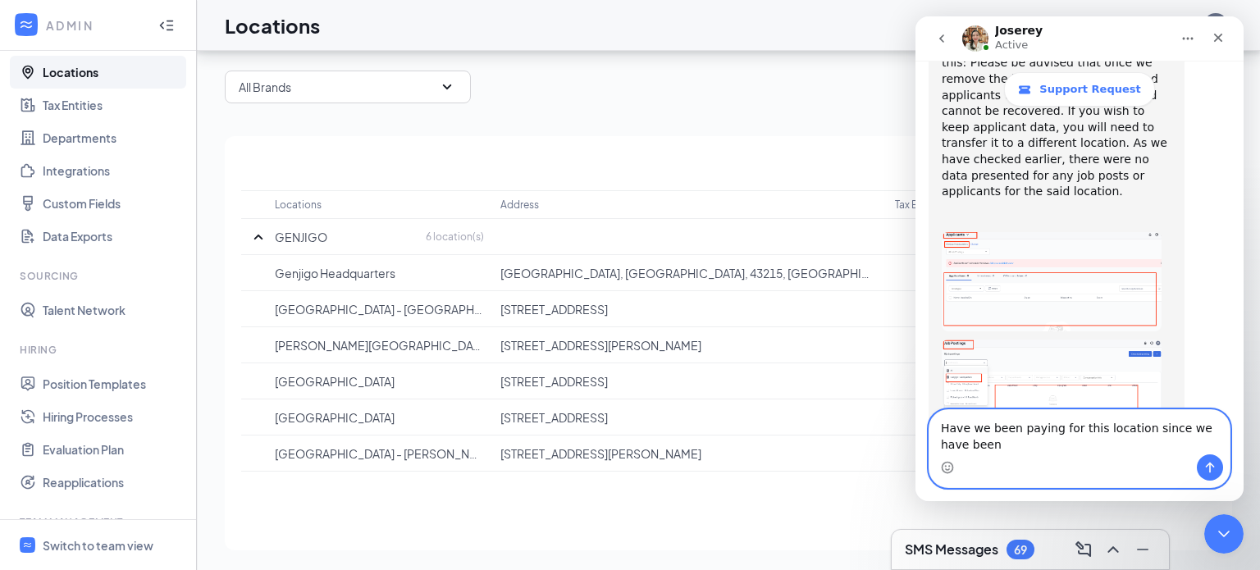
scroll to position [2980, 0]
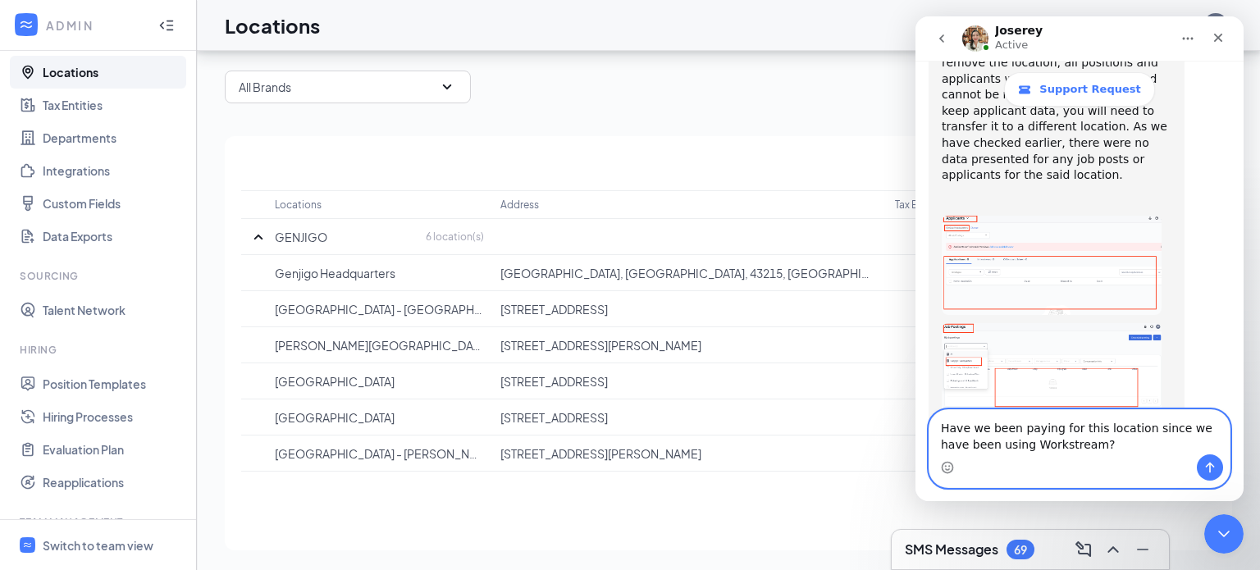
type textarea "Have we been paying for this location since we have been using Workstream?"
click at [1208, 461] on icon "Send a message…" at bounding box center [1210, 467] width 13 height 13
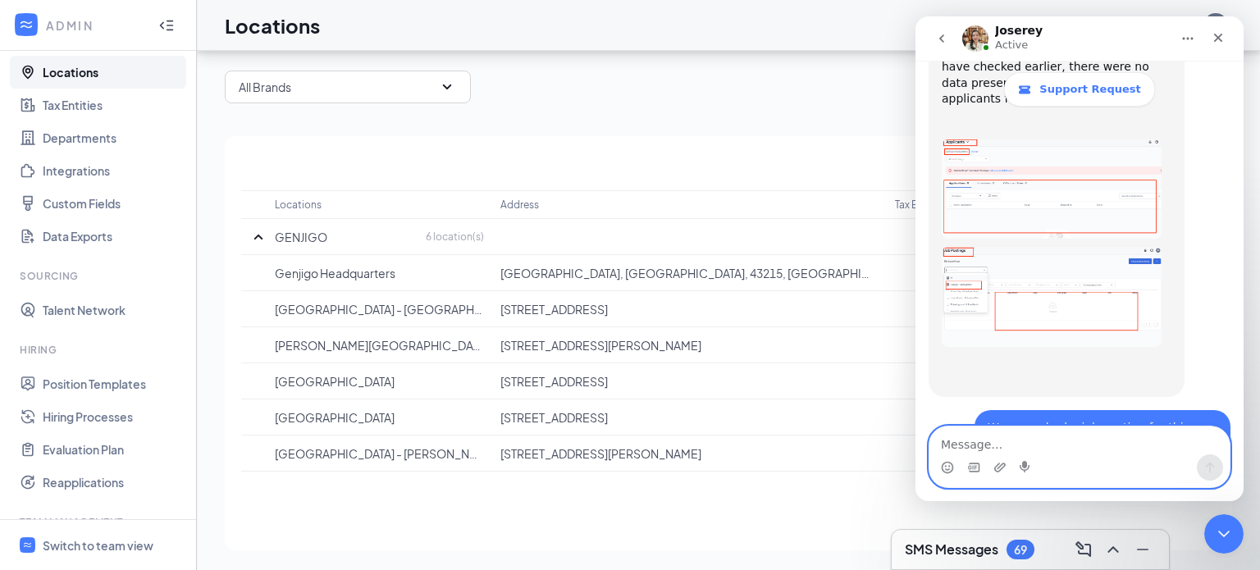
scroll to position [3053, 0]
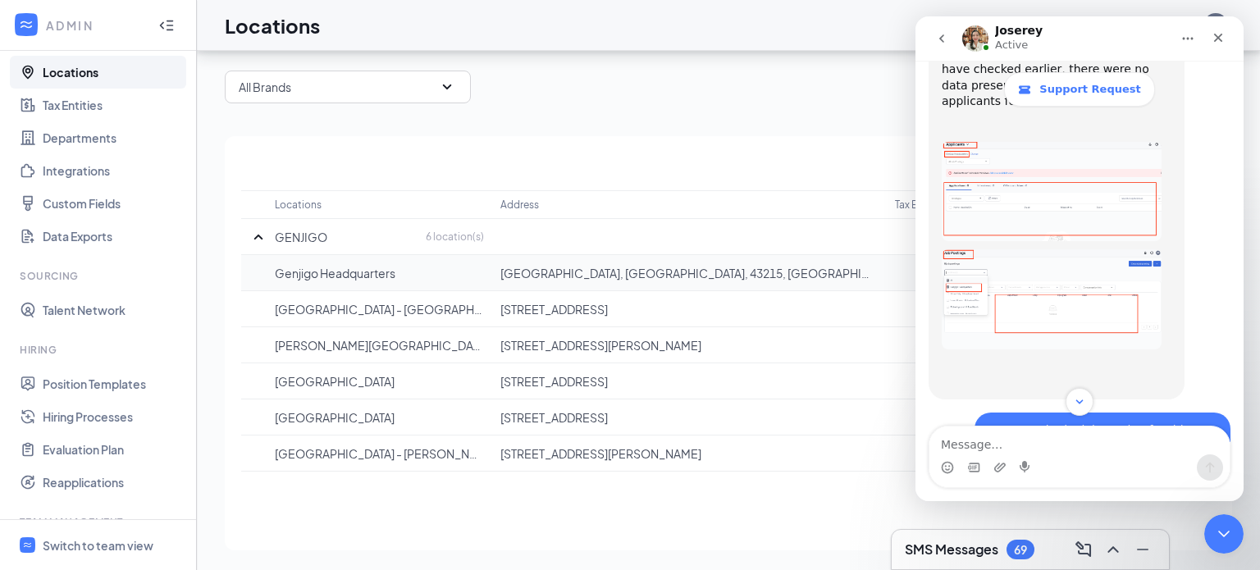
click at [369, 277] on p "Genjigo Headquarters" at bounding box center [379, 273] width 209 height 16
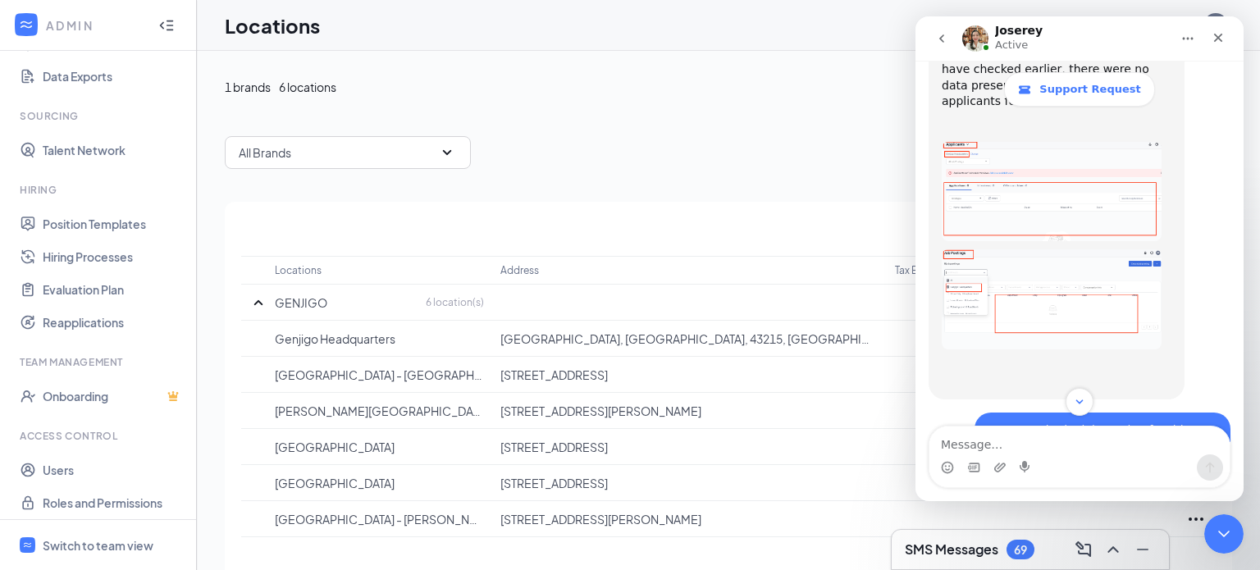
scroll to position [252, 0]
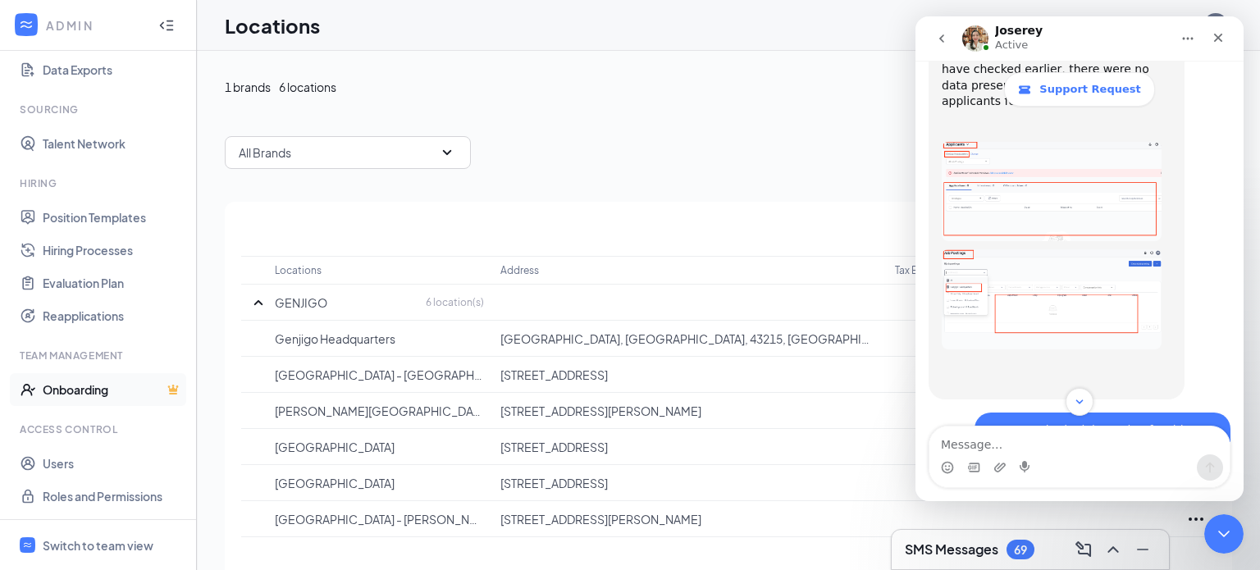
click at [102, 392] on link "Onboarding" at bounding box center [113, 389] width 140 height 33
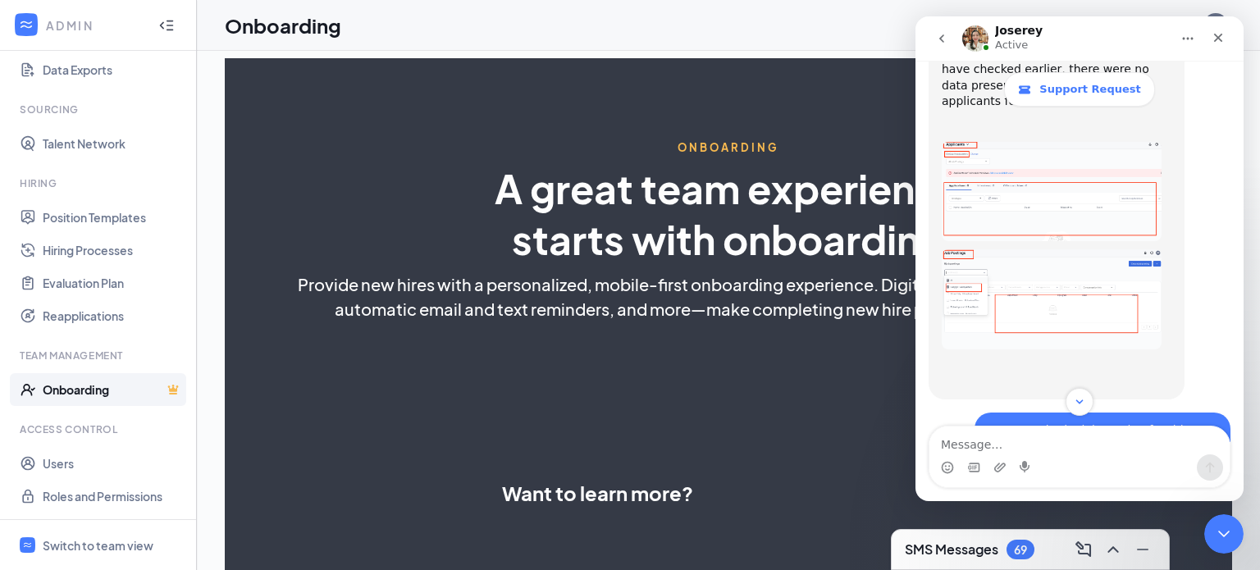
select select "US"
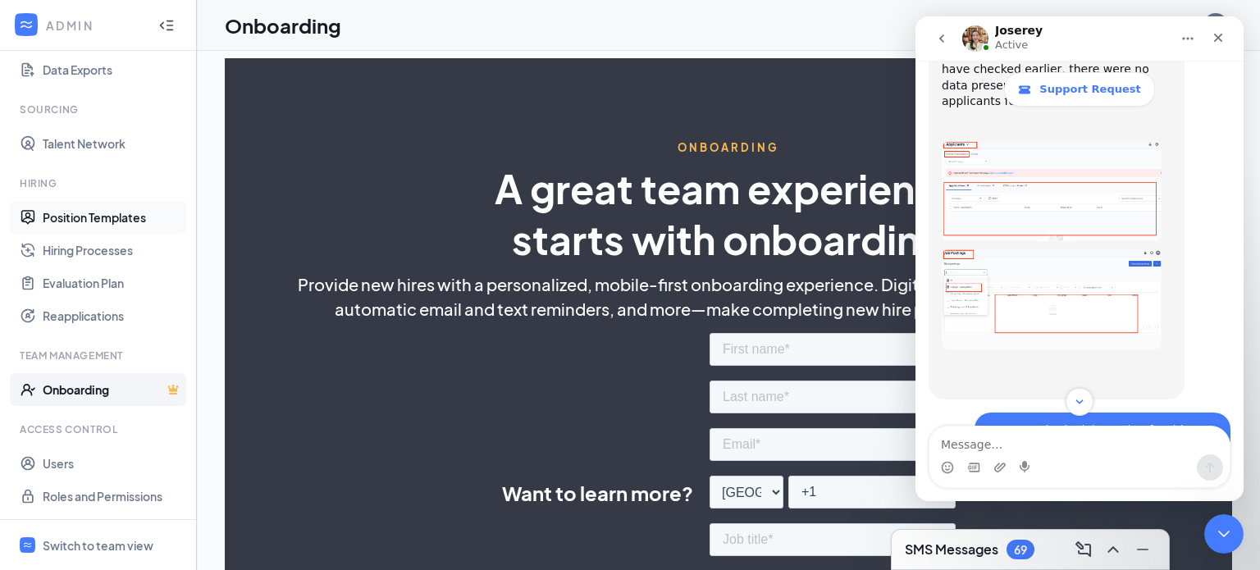
click at [81, 213] on link "Position Templates" at bounding box center [113, 217] width 140 height 33
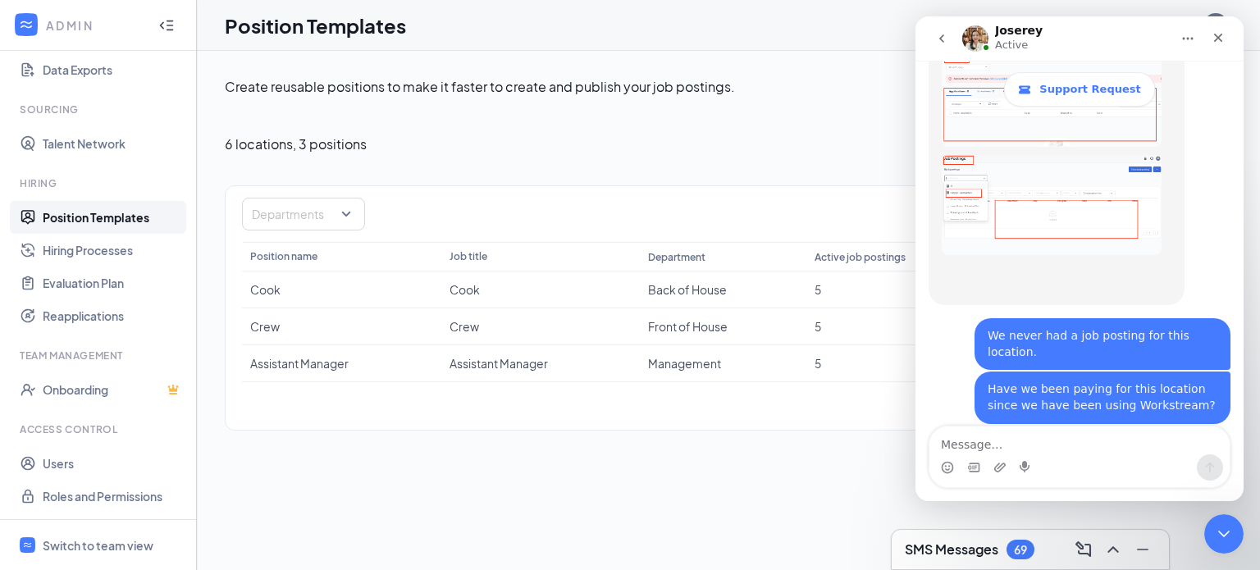
scroll to position [3174, 0]
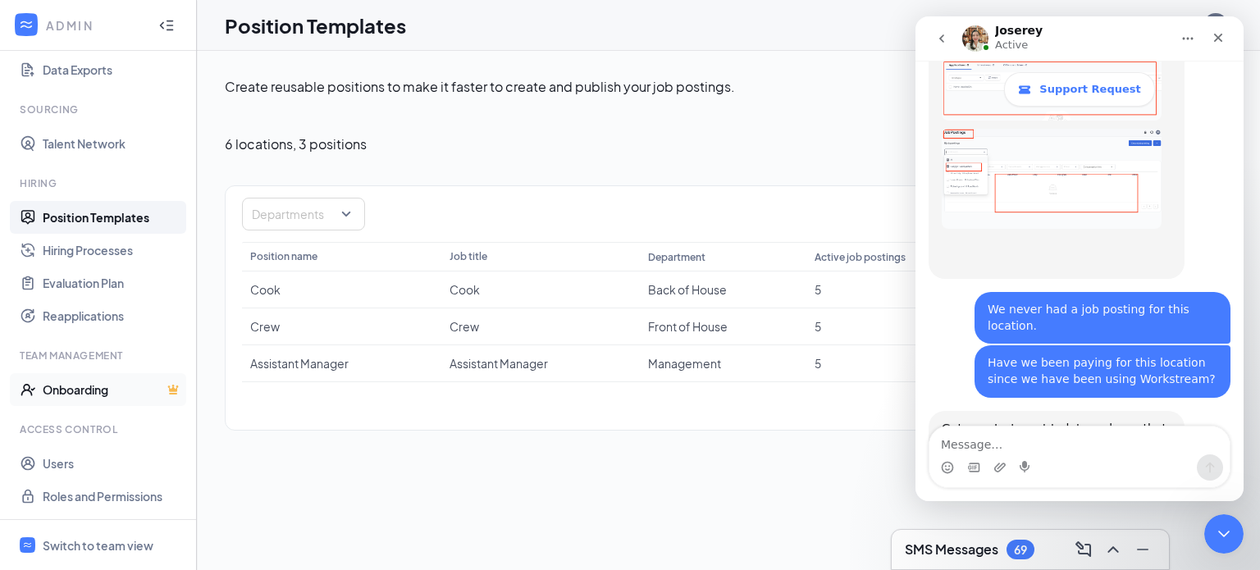
click at [89, 387] on link "Onboarding" at bounding box center [113, 389] width 140 height 33
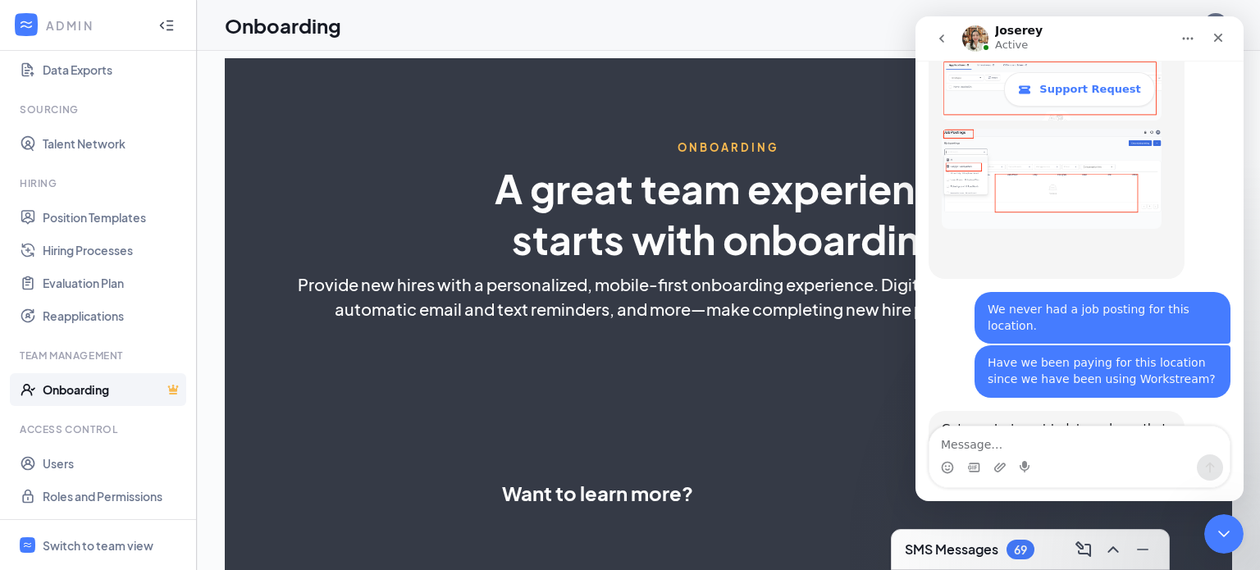
select select "US"
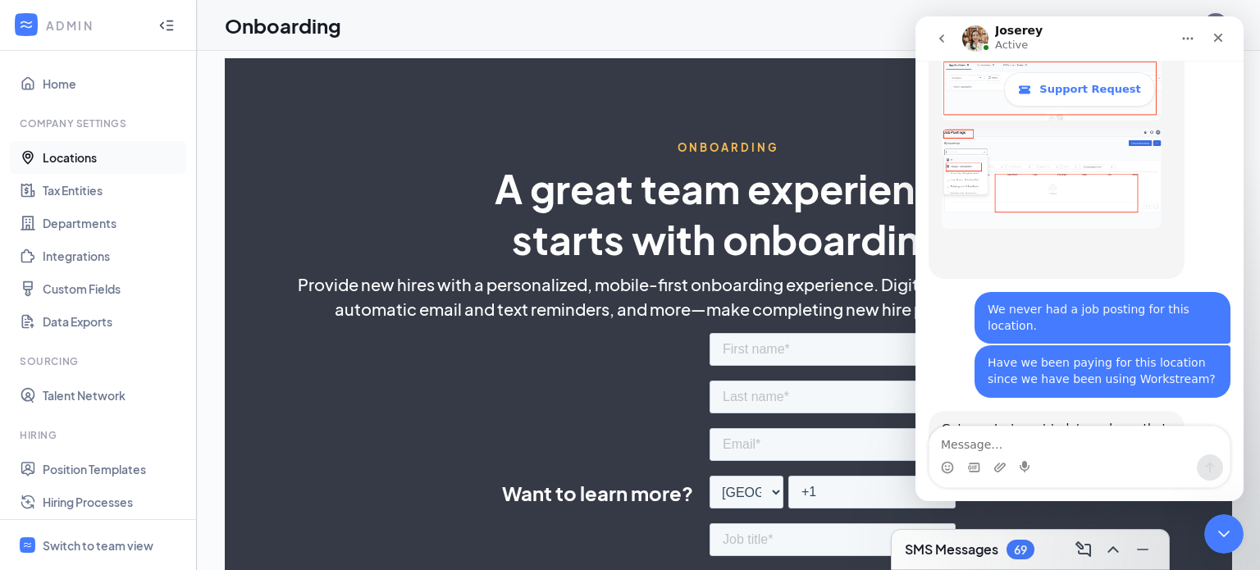
click at [97, 167] on link "Locations" at bounding box center [113, 157] width 140 height 33
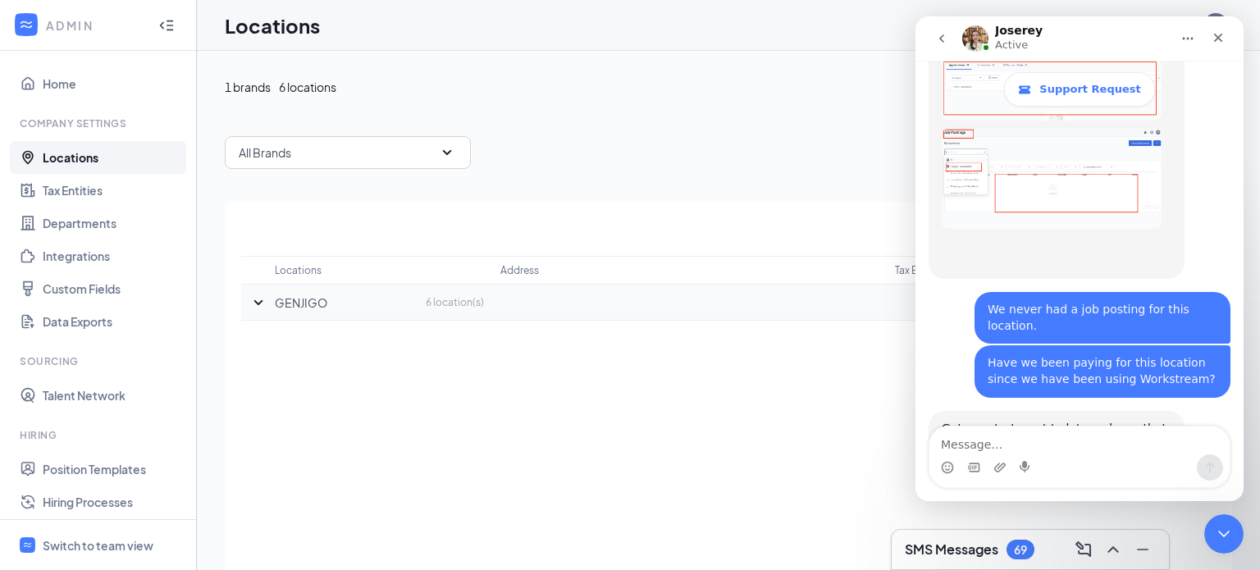
click at [255, 304] on icon "SmallChevronDown" at bounding box center [259, 303] width 20 height 20
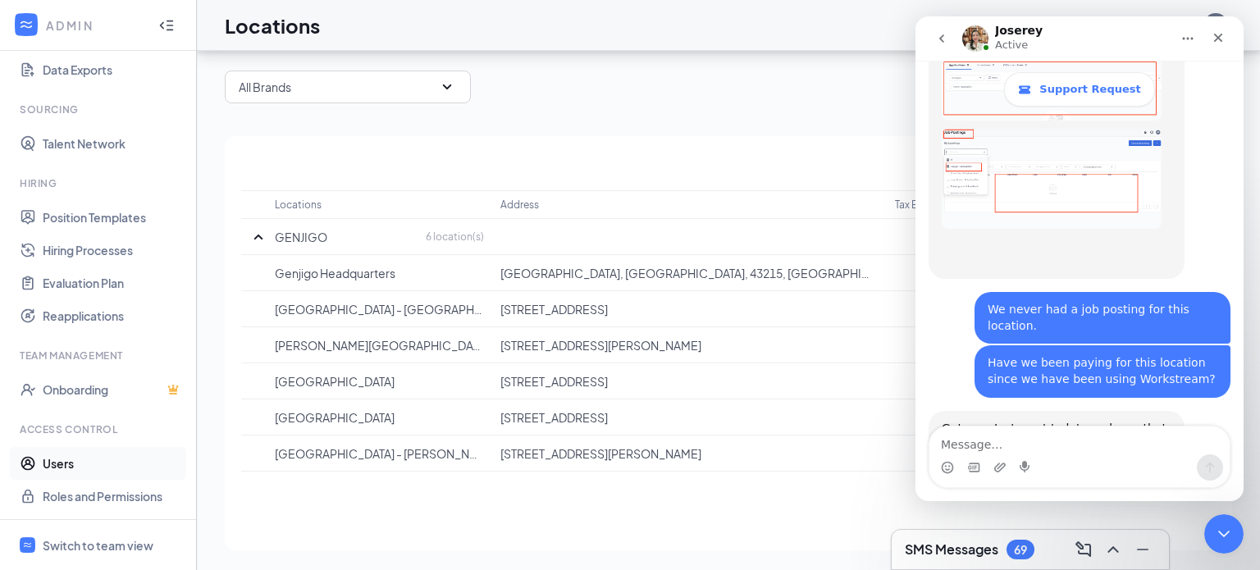
scroll to position [251, 0]
click at [65, 466] on link "Users" at bounding box center [113, 464] width 140 height 33
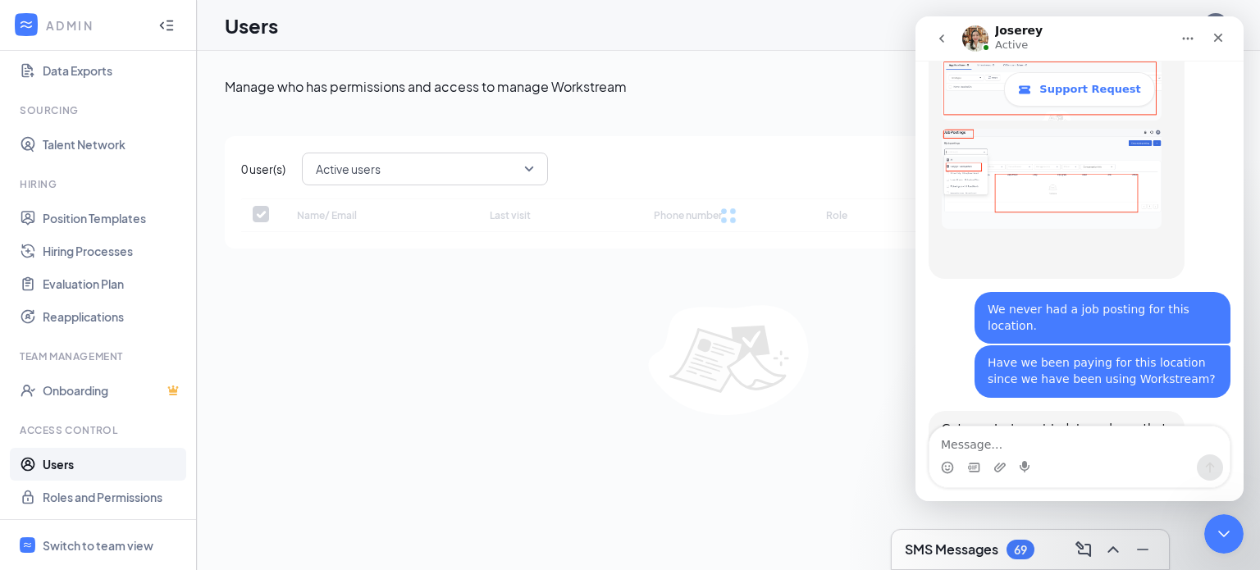
checkbox input "false"
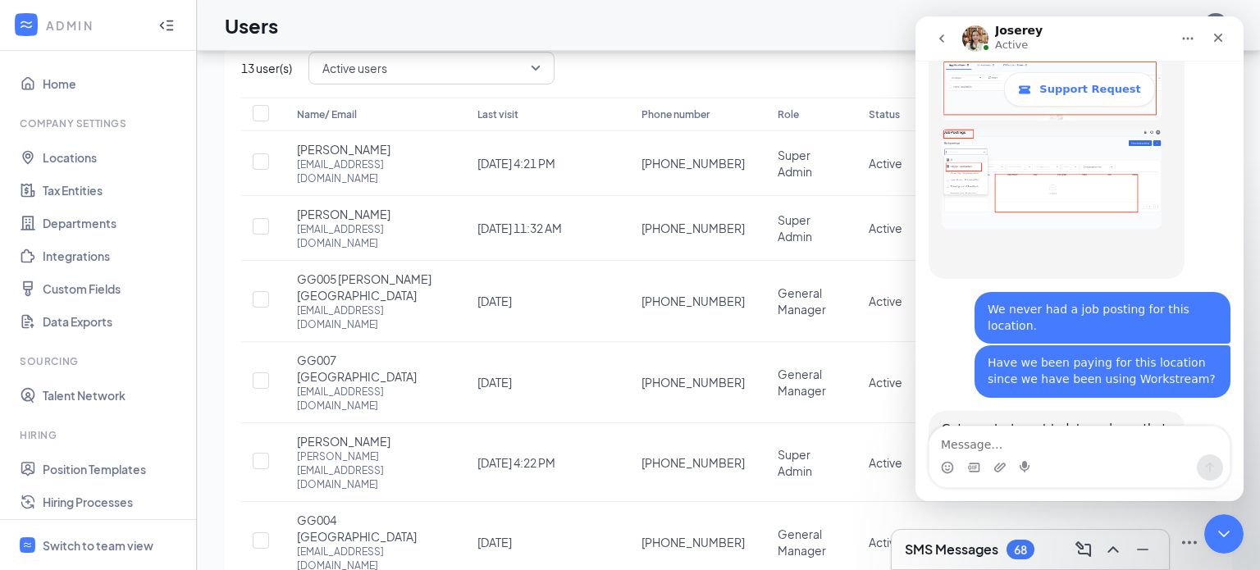
click at [167, 25] on icon "Collapse" at bounding box center [170, 25] width 7 height 11
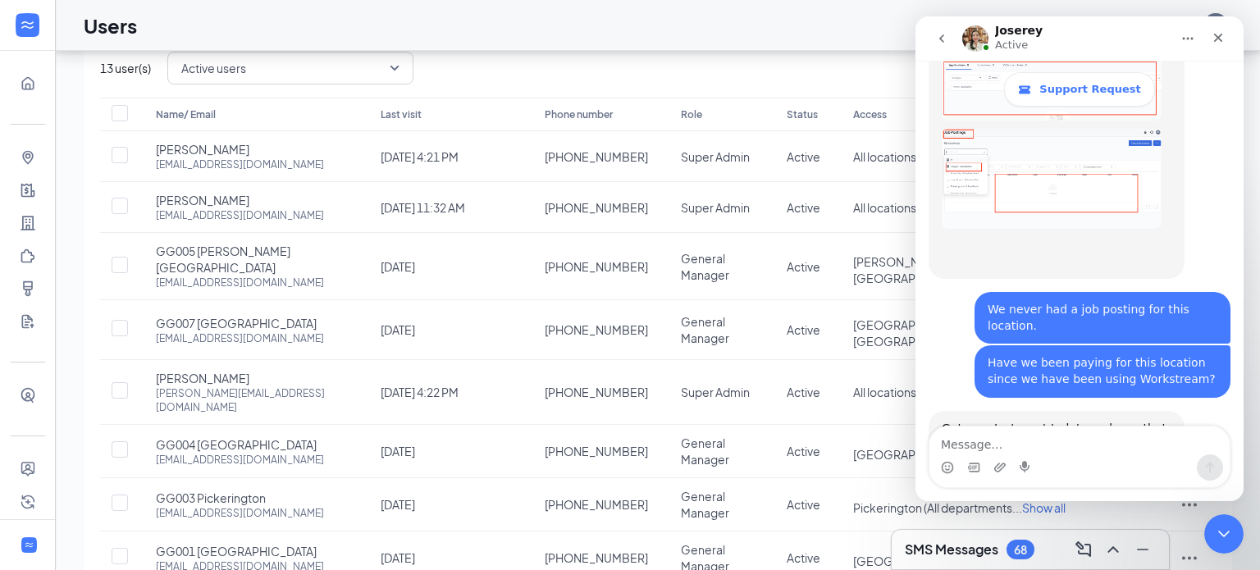
click at [30, 114] on ul "Home Company Settings Locations Tax Entities Departments Integrations Custom Fi…" at bounding box center [27, 411] width 55 height 720
click at [95, 30] on h1 "Users" at bounding box center [110, 25] width 53 height 28
click at [43, 85] on link "Home" at bounding box center [51, 83] width 16 height 33
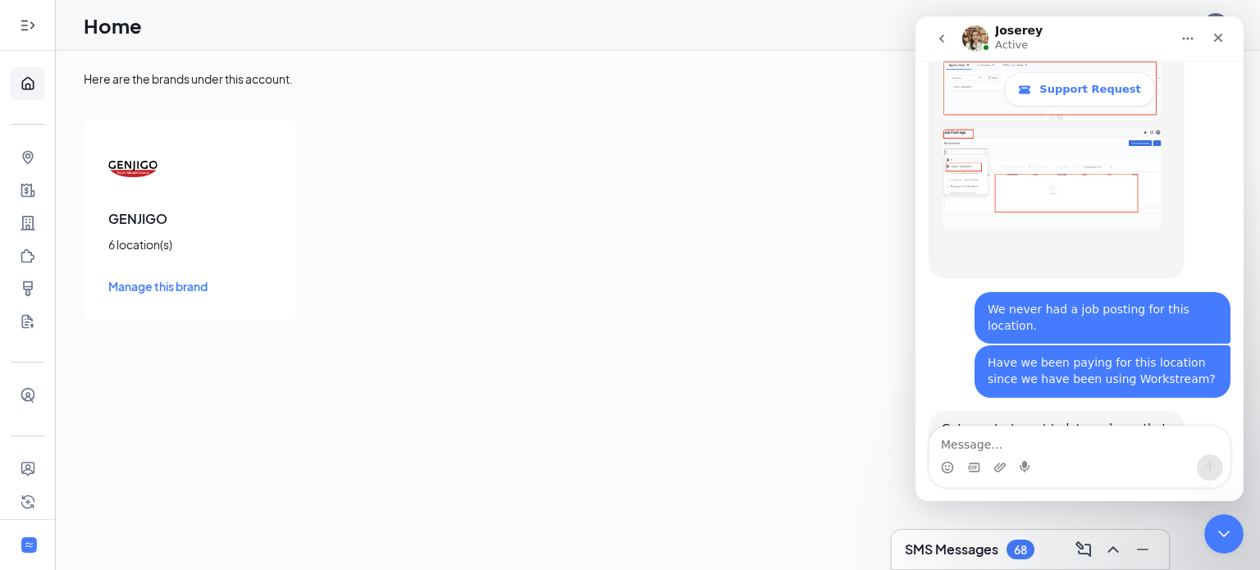
click at [34, 26] on icon "Expand" at bounding box center [28, 25] width 16 height 16
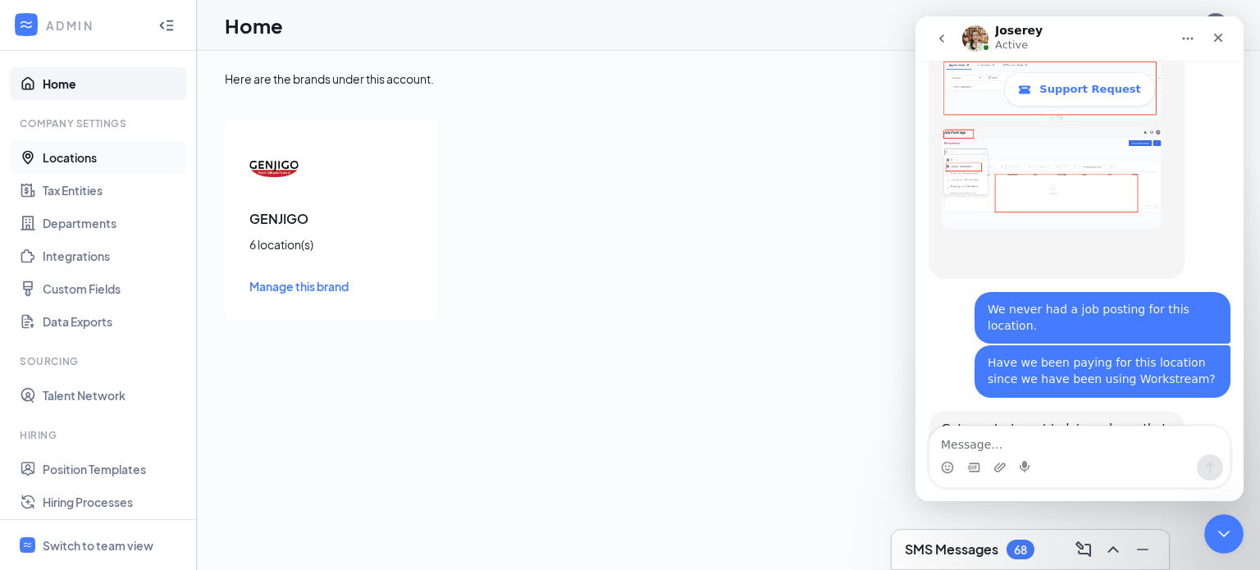
click at [89, 157] on link "Locations" at bounding box center [113, 157] width 140 height 33
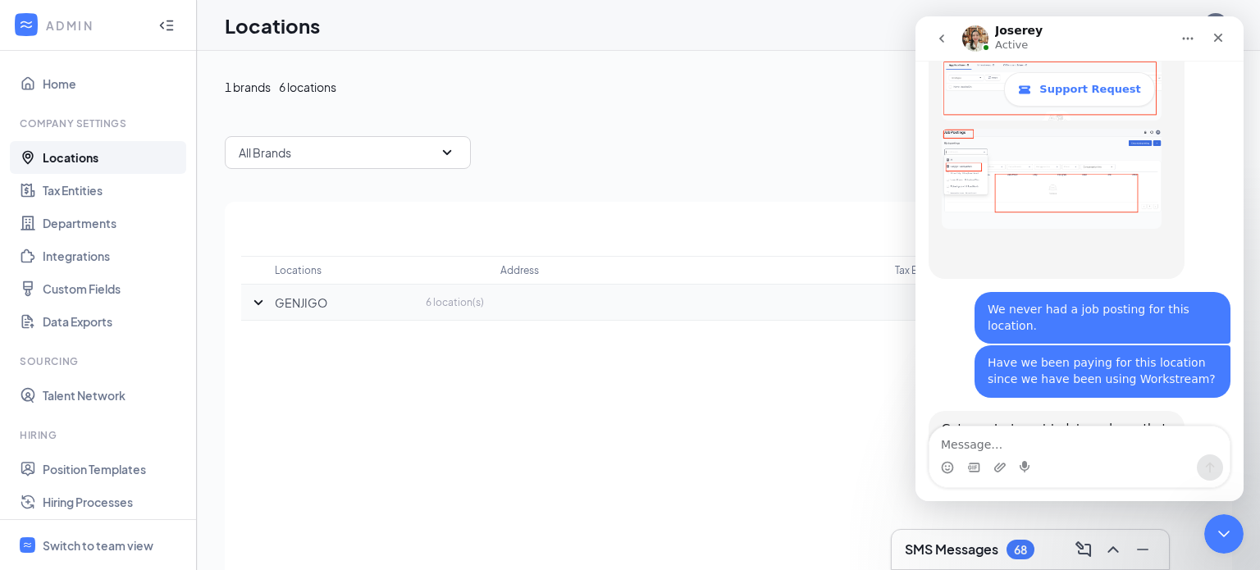
click at [256, 300] on icon "SmallChevronDown" at bounding box center [259, 303] width 20 height 20
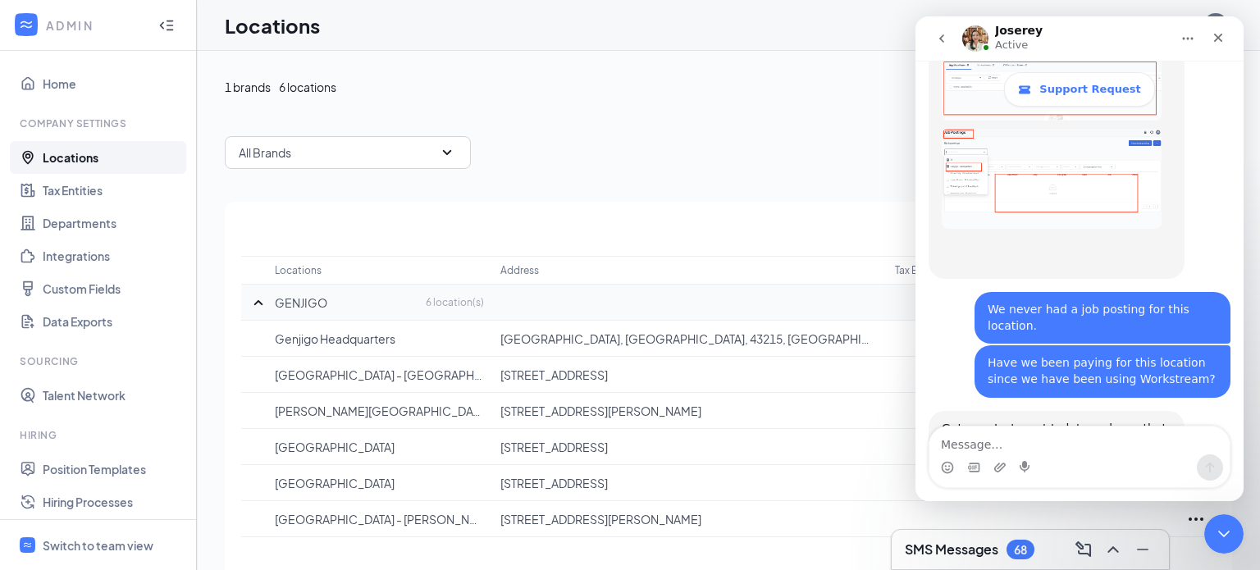
drag, startPoint x: 1060, startPoint y: 405, endPoint x: 1193, endPoint y: 380, distance: 135.2
click at [940, 39] on icon "go back" at bounding box center [942, 38] width 5 height 8
click at [916, 43] on html "[PERSON_NAME] Active Support Request Ask us anything, or share your feedback. I…" at bounding box center [1080, 258] width 328 height 485
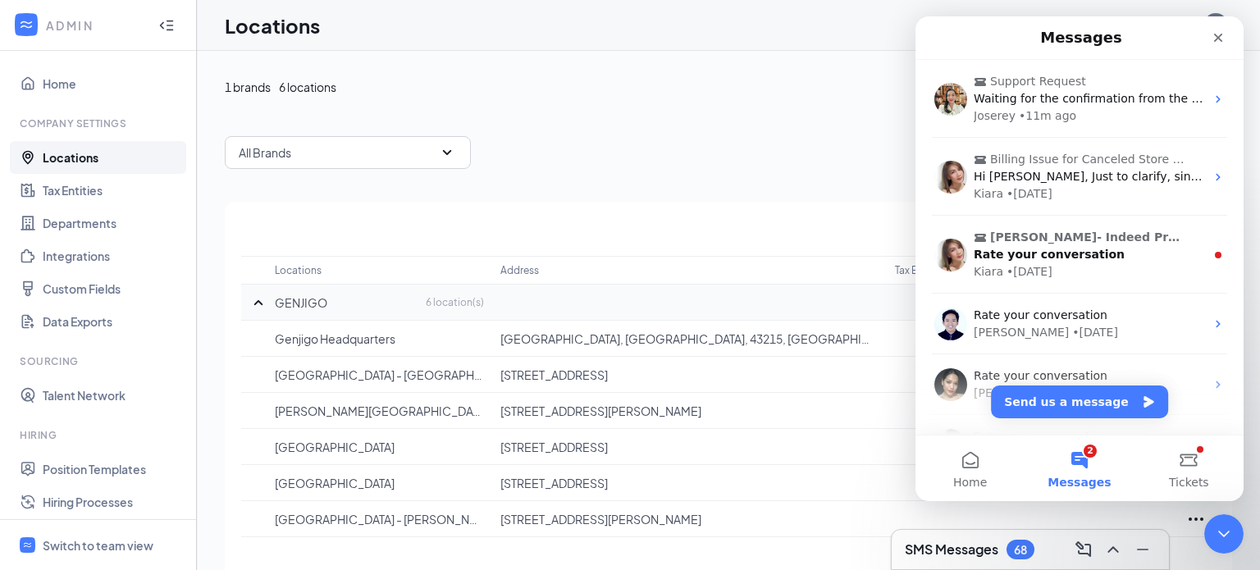
click at [940, 39] on div "Messages" at bounding box center [1079, 38] width 307 height 30
click at [1082, 470] on button "2 Messages" at bounding box center [1079, 469] width 109 height 66
click at [1081, 462] on button "2 Messages" at bounding box center [1079, 469] width 109 height 66
click at [1077, 455] on button "2 Messages" at bounding box center [1079, 469] width 109 height 66
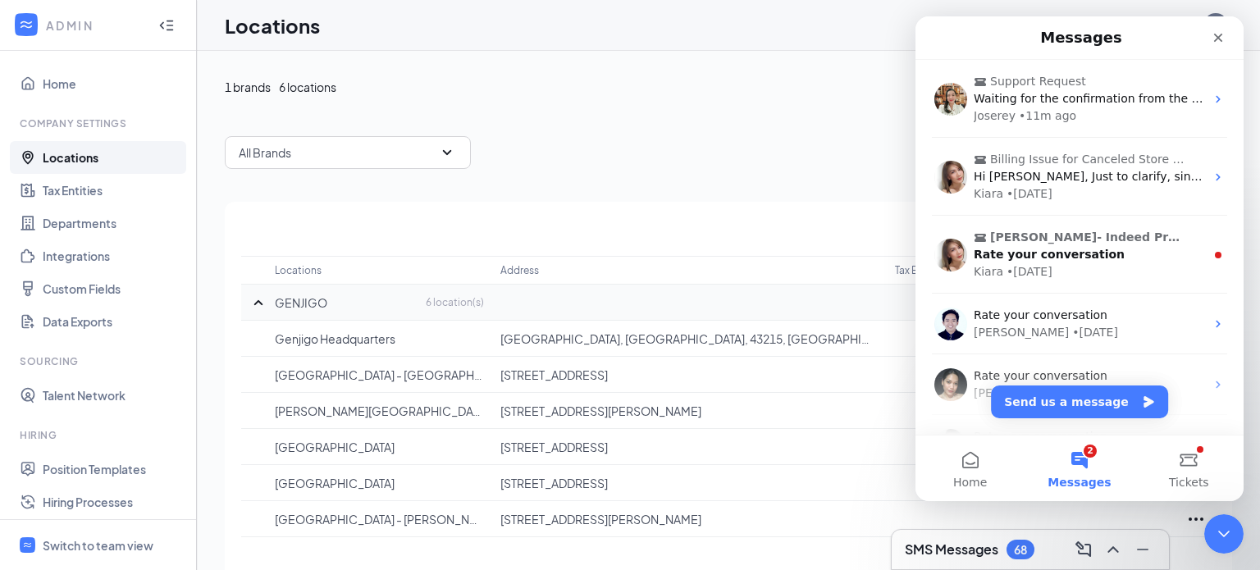
click at [1081, 458] on button "2 Messages" at bounding box center [1079, 469] width 109 height 66
click at [1082, 471] on button "2 Messages" at bounding box center [1079, 469] width 109 height 66
click at [1084, 484] on span "Messages" at bounding box center [1079, 482] width 63 height 11
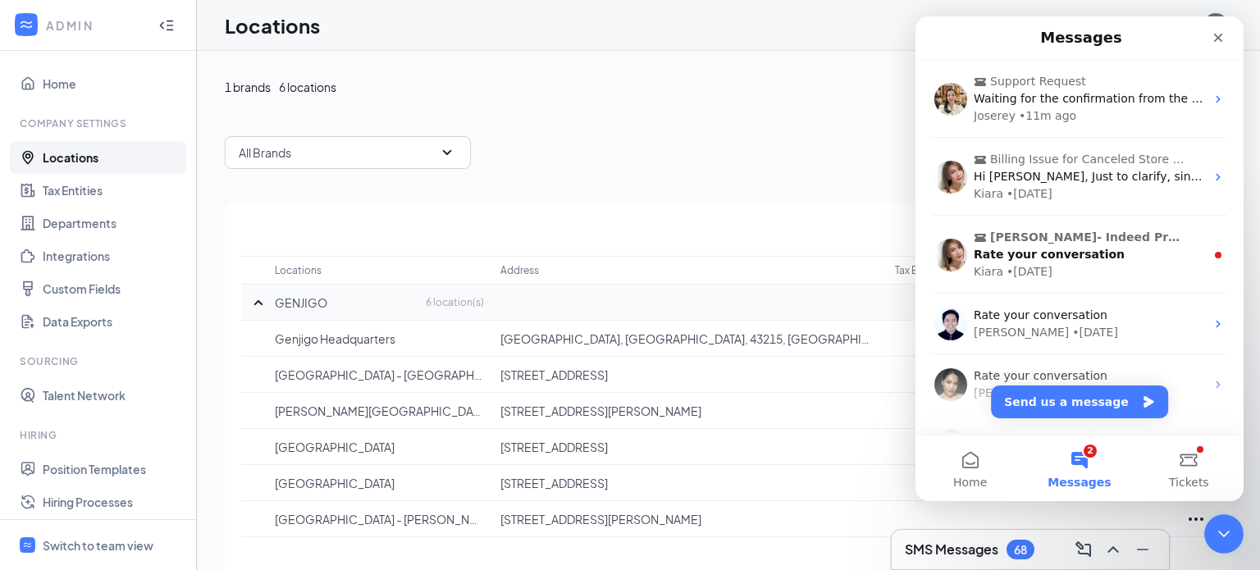
click at [1084, 484] on span "Messages" at bounding box center [1079, 482] width 63 height 11
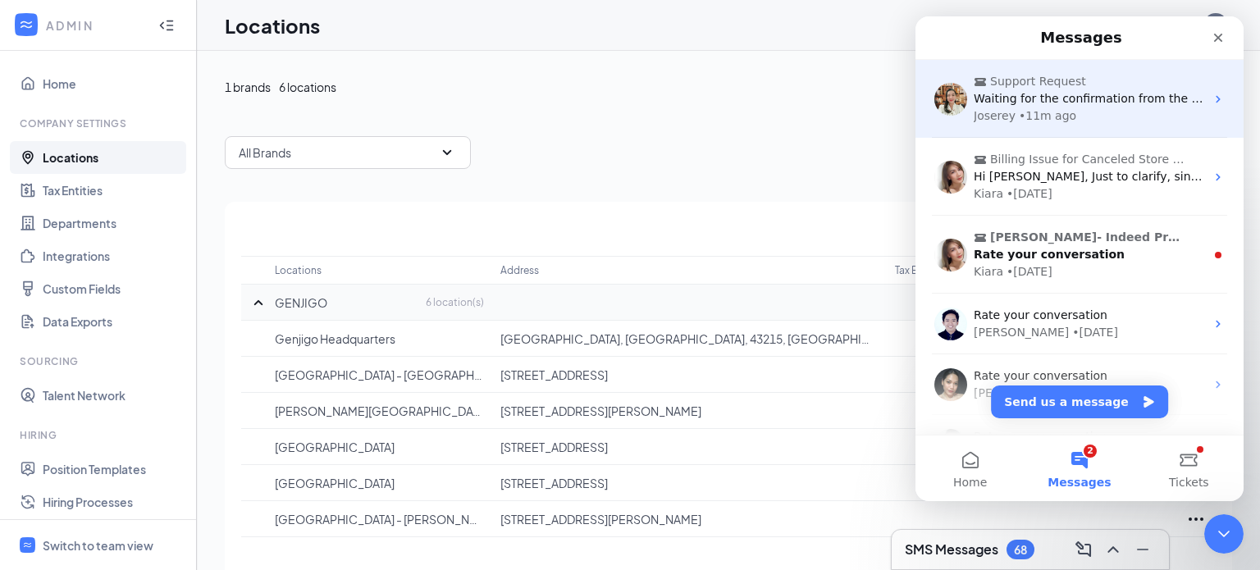
click at [1133, 111] on div "[PERSON_NAME] • 11m ago" at bounding box center [1089, 115] width 231 height 17
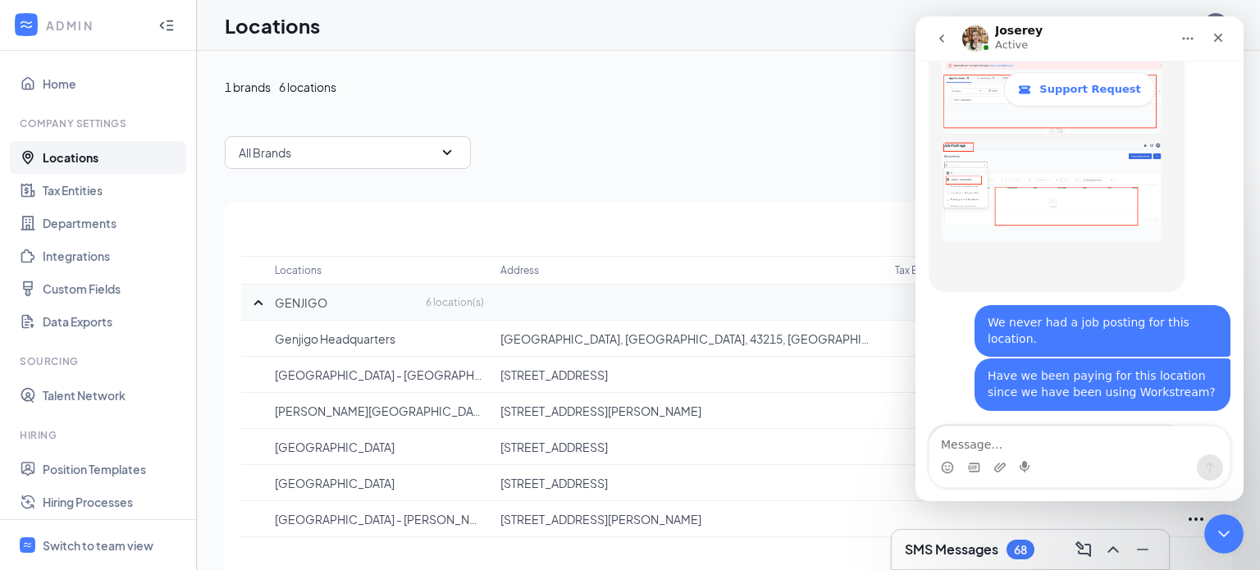
scroll to position [3158, 0]
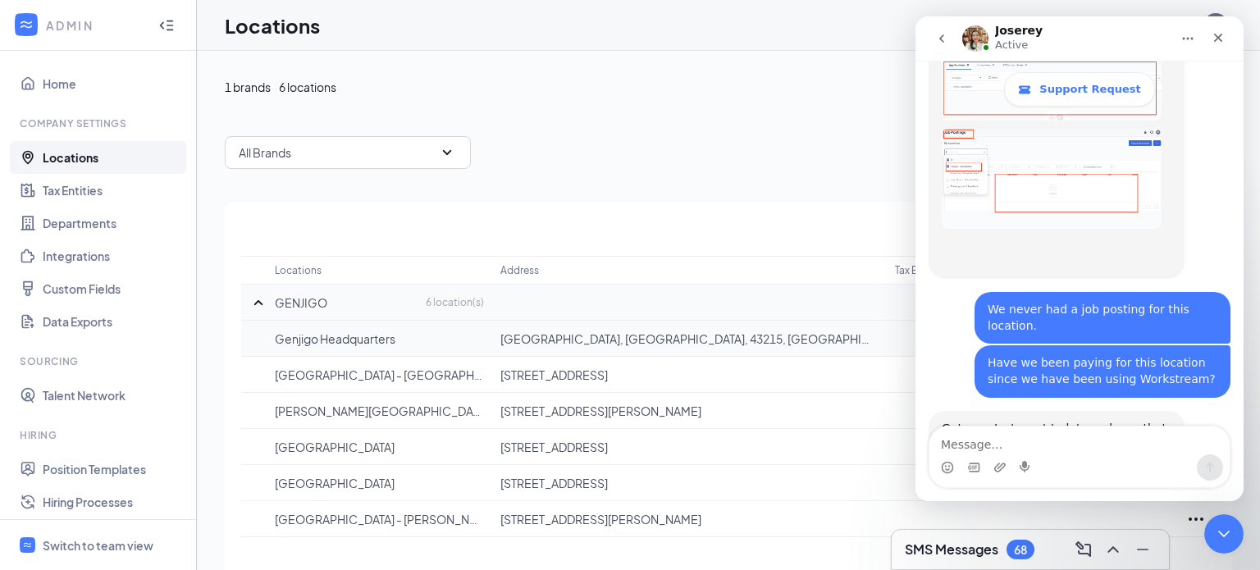
click at [846, 343] on p "[GEOGRAPHIC_DATA], [GEOGRAPHIC_DATA], 43215, [GEOGRAPHIC_DATA]" at bounding box center [690, 339] width 378 height 16
click at [1192, 517] on icon "Ellipses" at bounding box center [1197, 520] width 20 height 20
click at [113, 224] on link "Departments" at bounding box center [113, 223] width 140 height 33
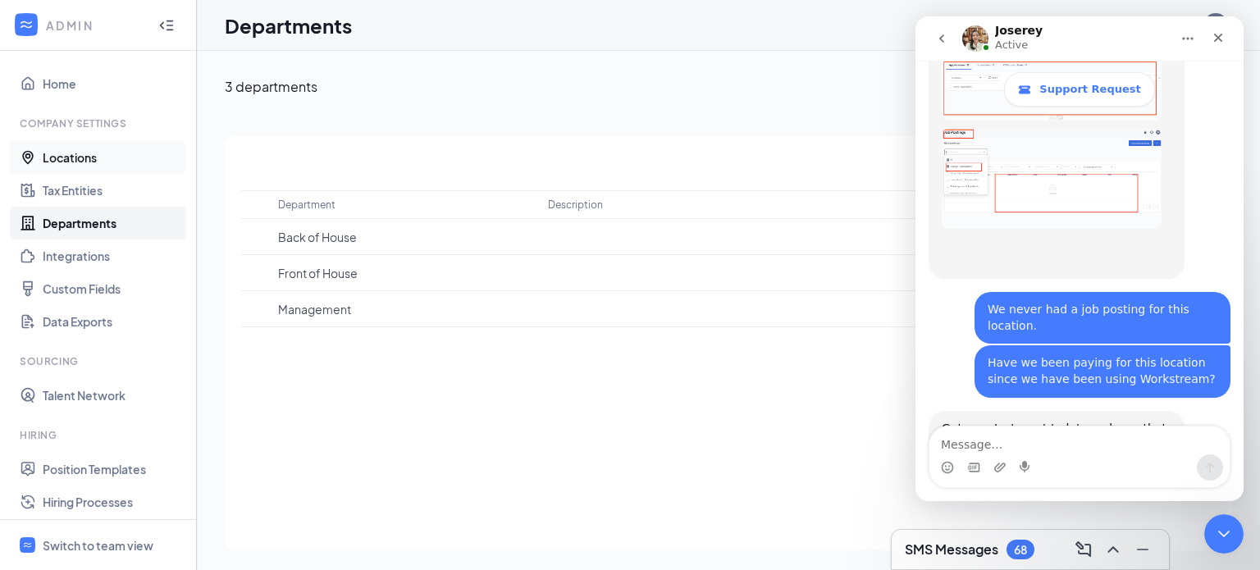
click at [74, 158] on link "Locations" at bounding box center [113, 157] width 140 height 33
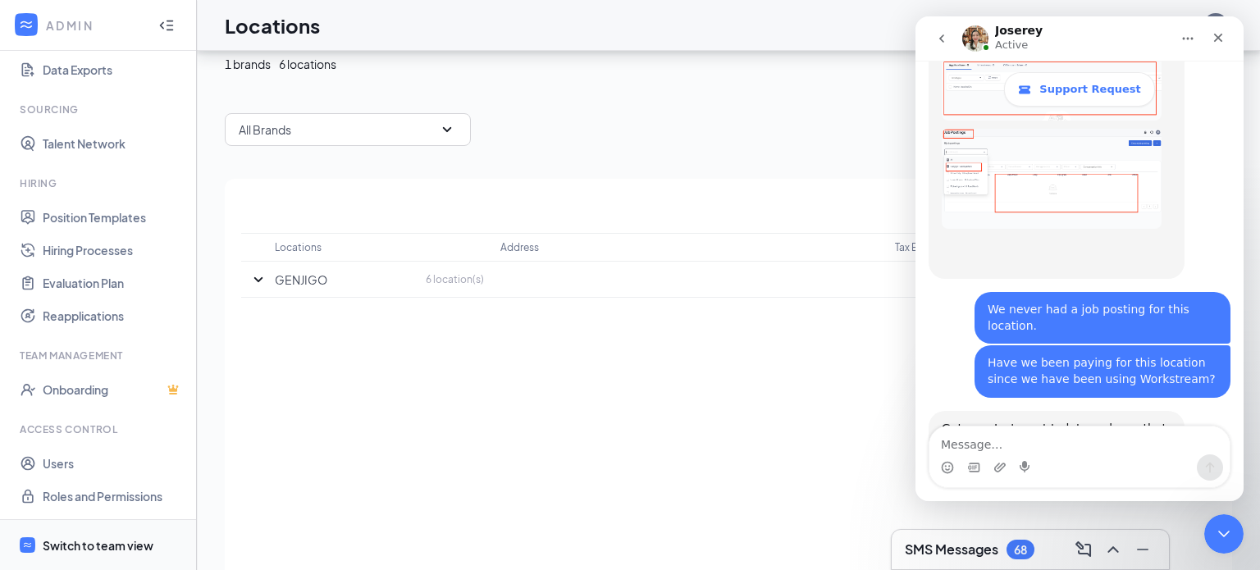
scroll to position [66, 0]
click at [138, 548] on div "Switch to team view" at bounding box center [98, 545] width 111 height 16
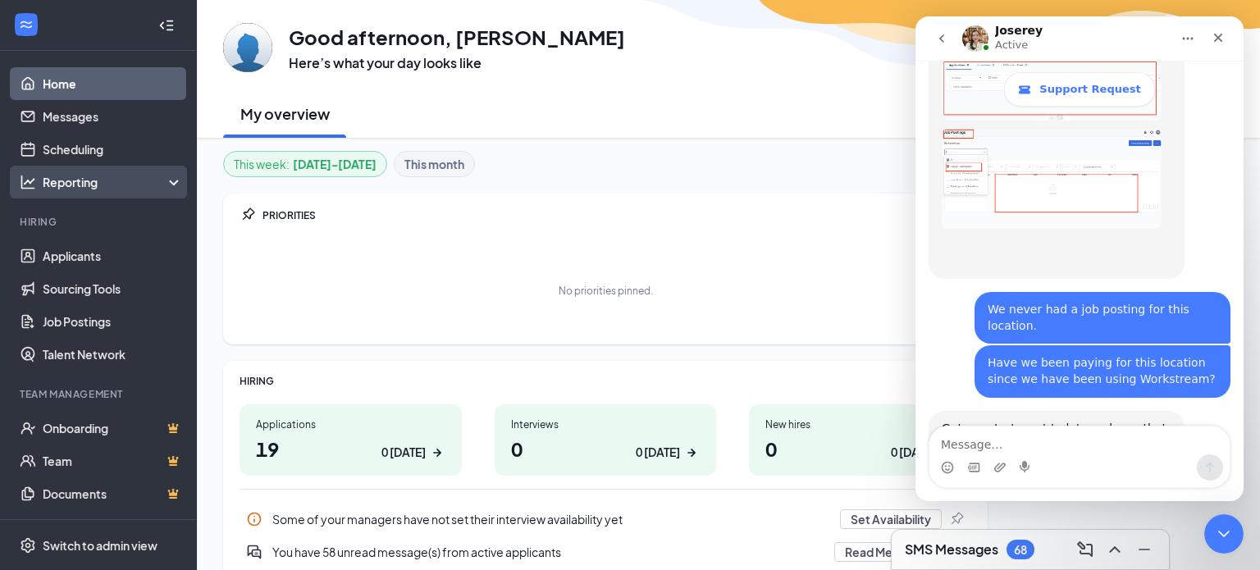
click at [168, 178] on div "Reporting" at bounding box center [113, 182] width 141 height 16
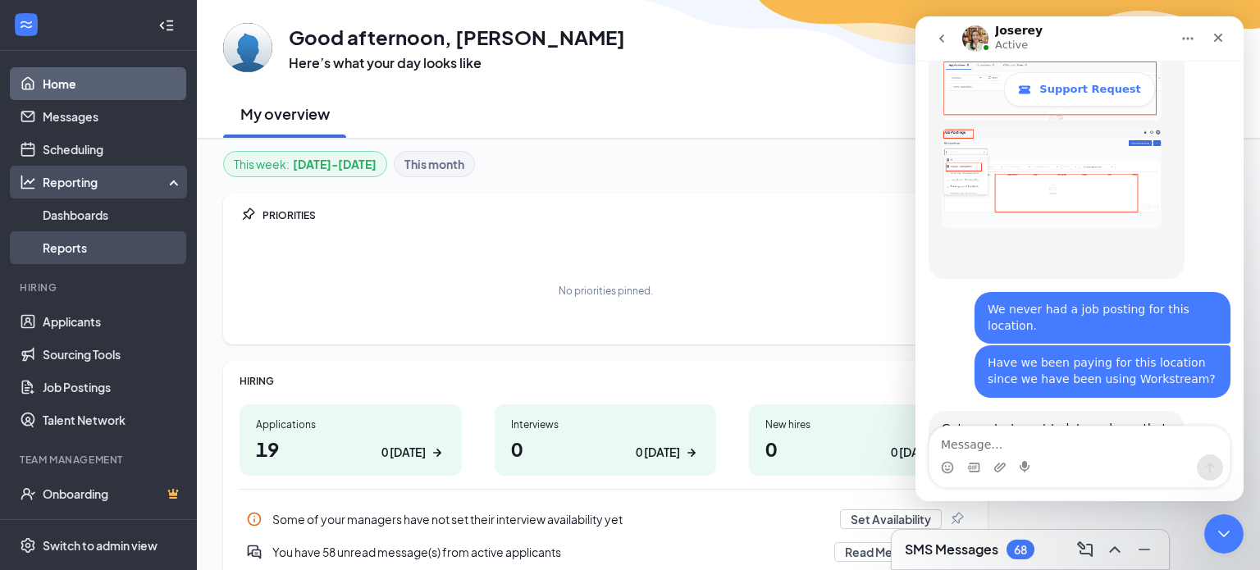
click at [80, 246] on link "Reports" at bounding box center [113, 247] width 140 height 33
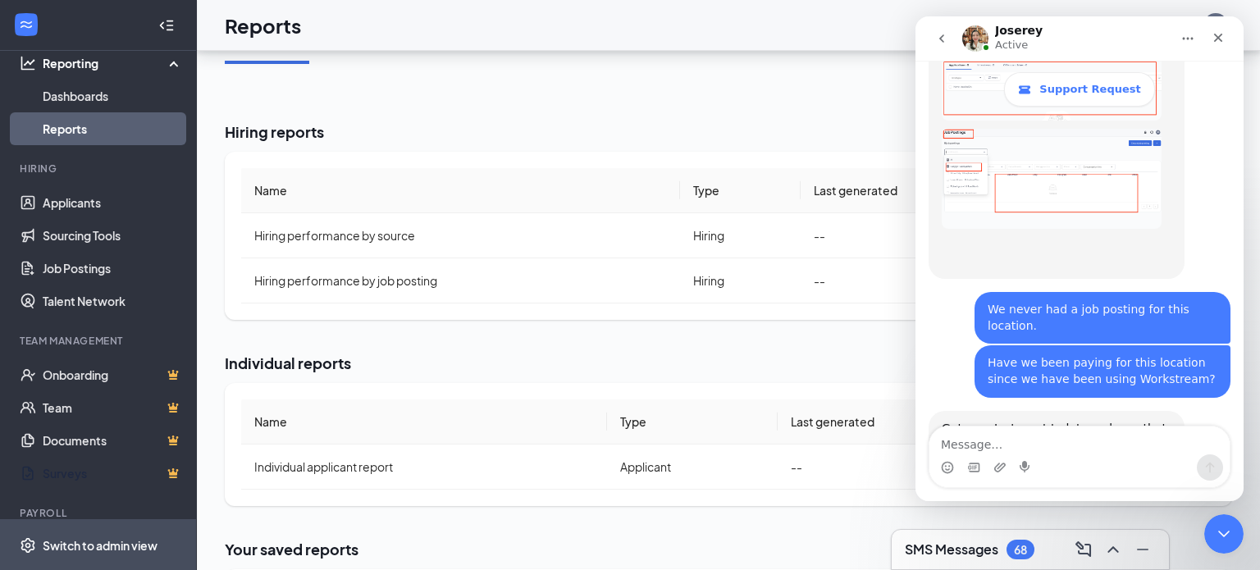
scroll to position [170, 0]
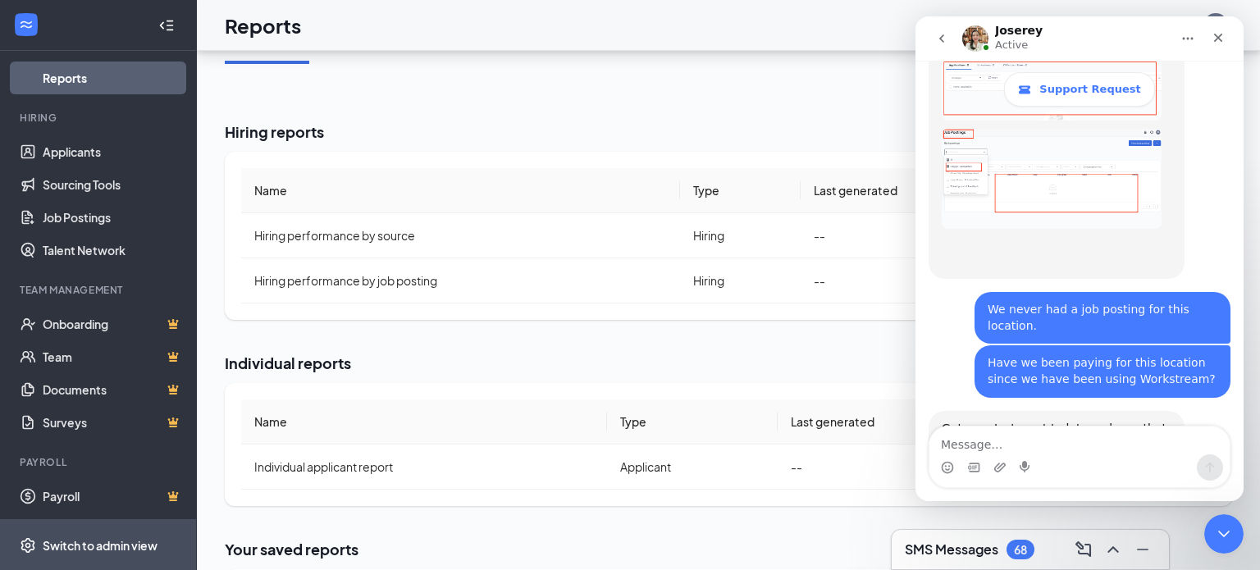
click at [120, 542] on div "Switch to admin view" at bounding box center [100, 545] width 115 height 16
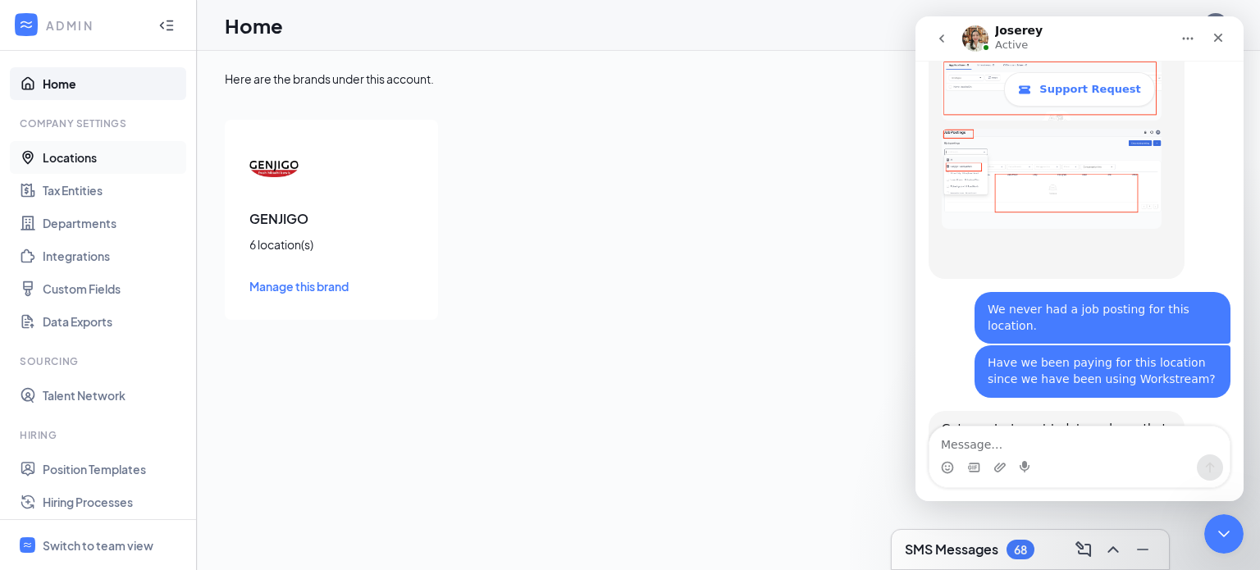
click at [66, 158] on link "Locations" at bounding box center [113, 157] width 140 height 33
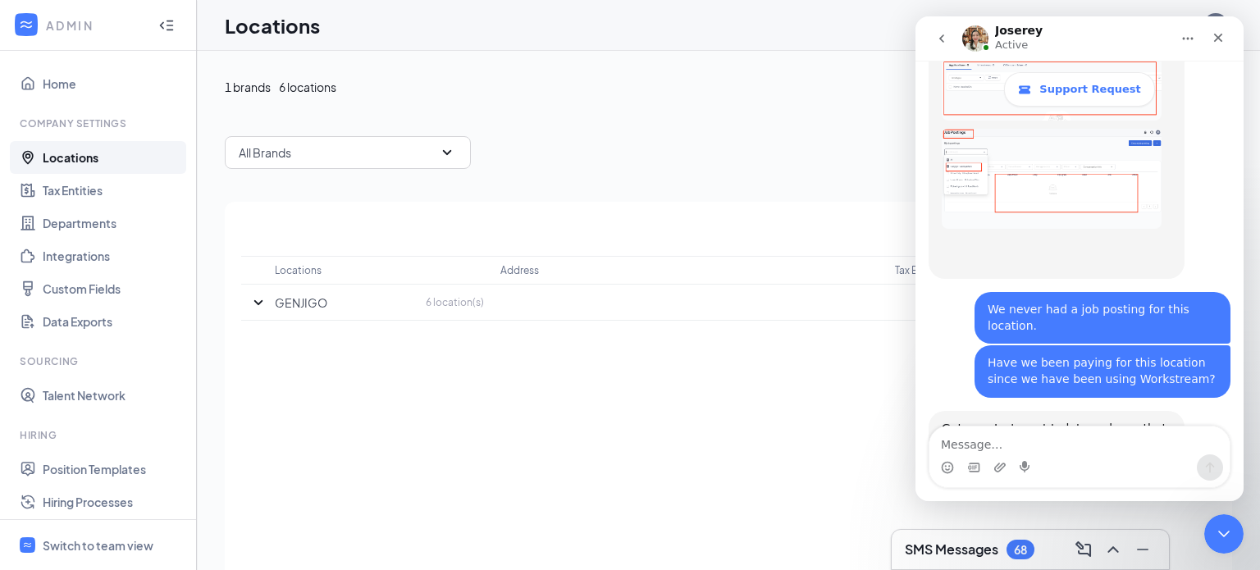
click at [1021, 554] on div "68" at bounding box center [1020, 550] width 13 height 14
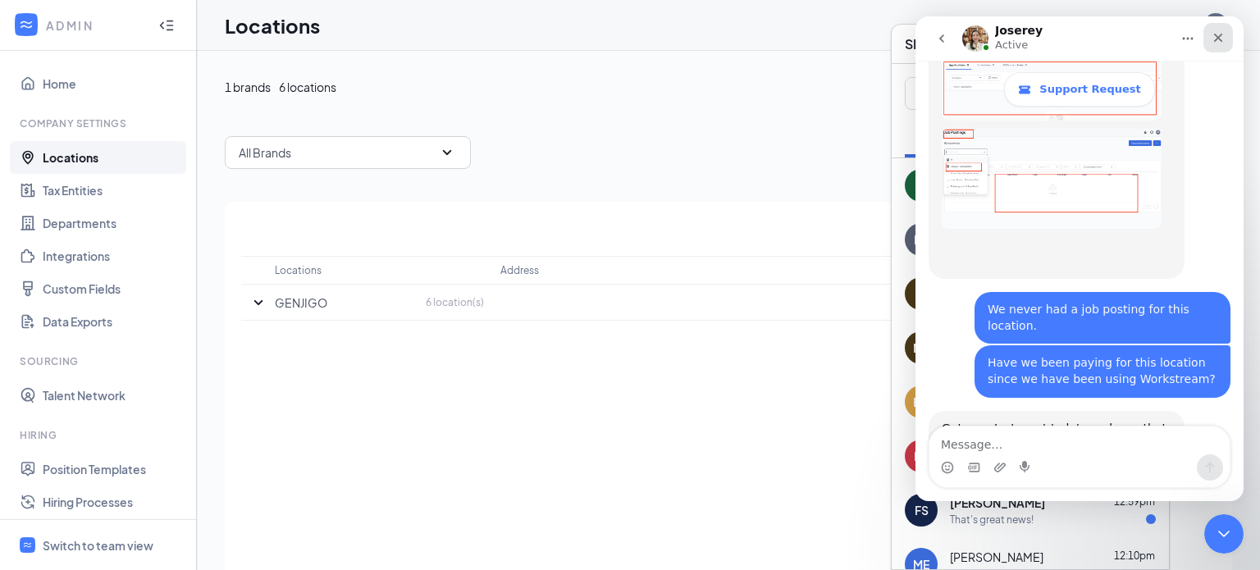
click at [1220, 34] on icon "Close" at bounding box center [1218, 37] width 13 height 13
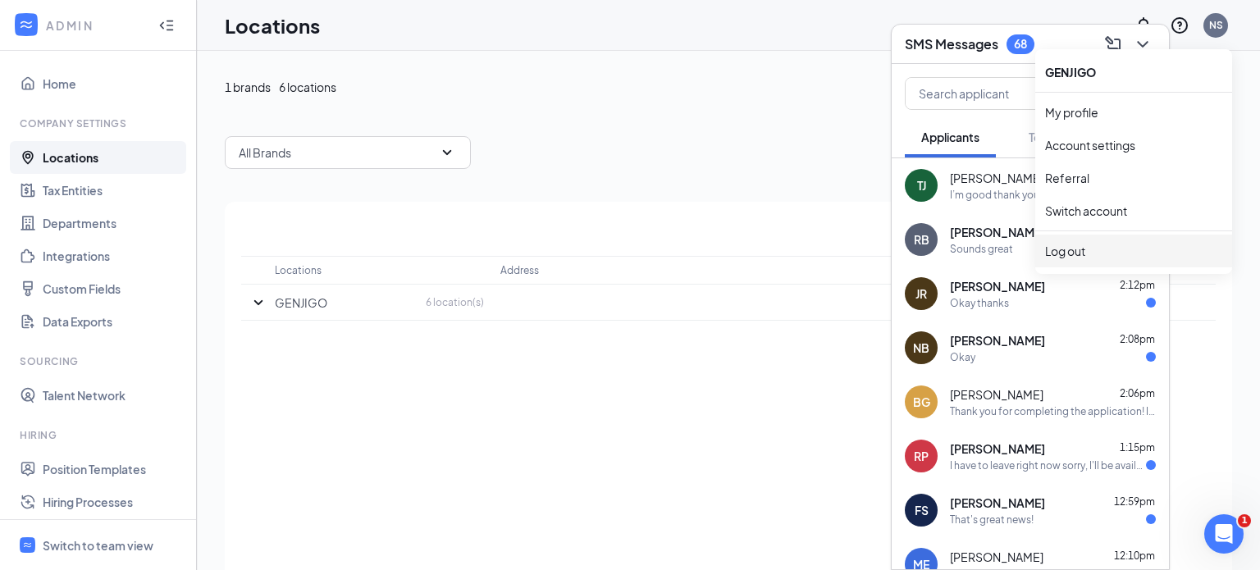
scroll to position [3158, 0]
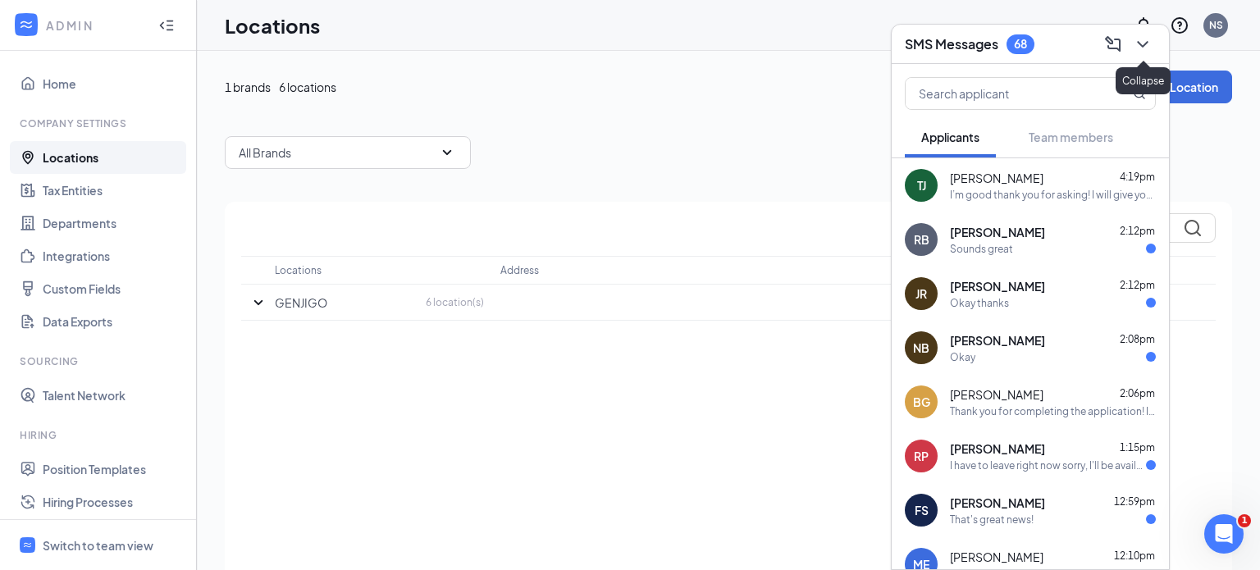
click at [1144, 42] on icon "ChevronDown" at bounding box center [1143, 44] width 20 height 20
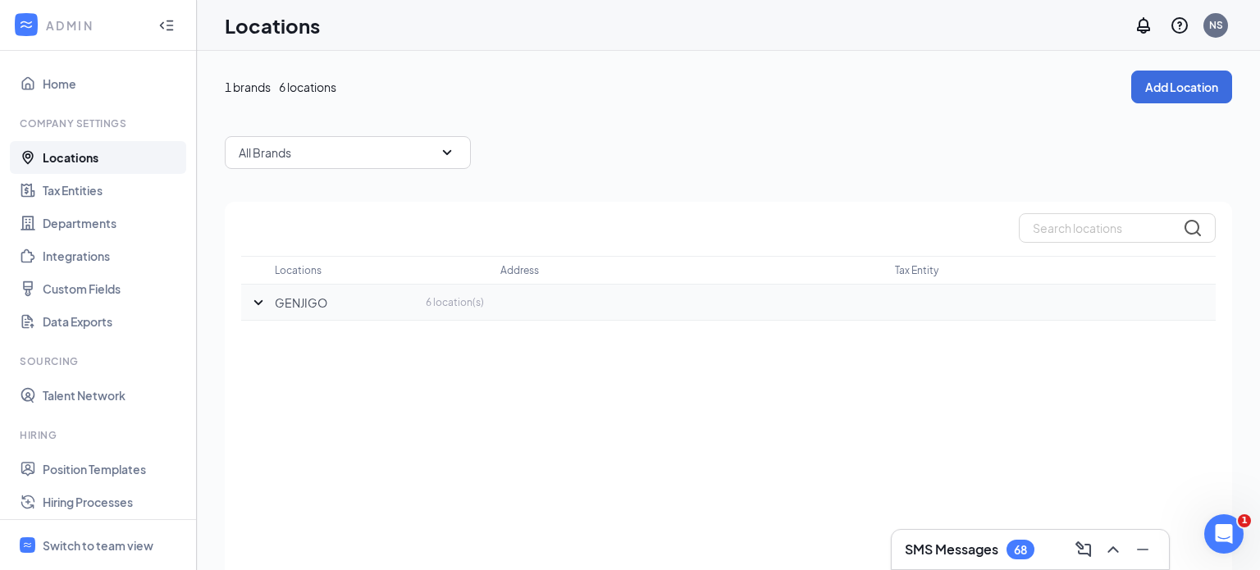
click at [262, 303] on icon "SmallChevronDown" at bounding box center [259, 303] width 20 height 20
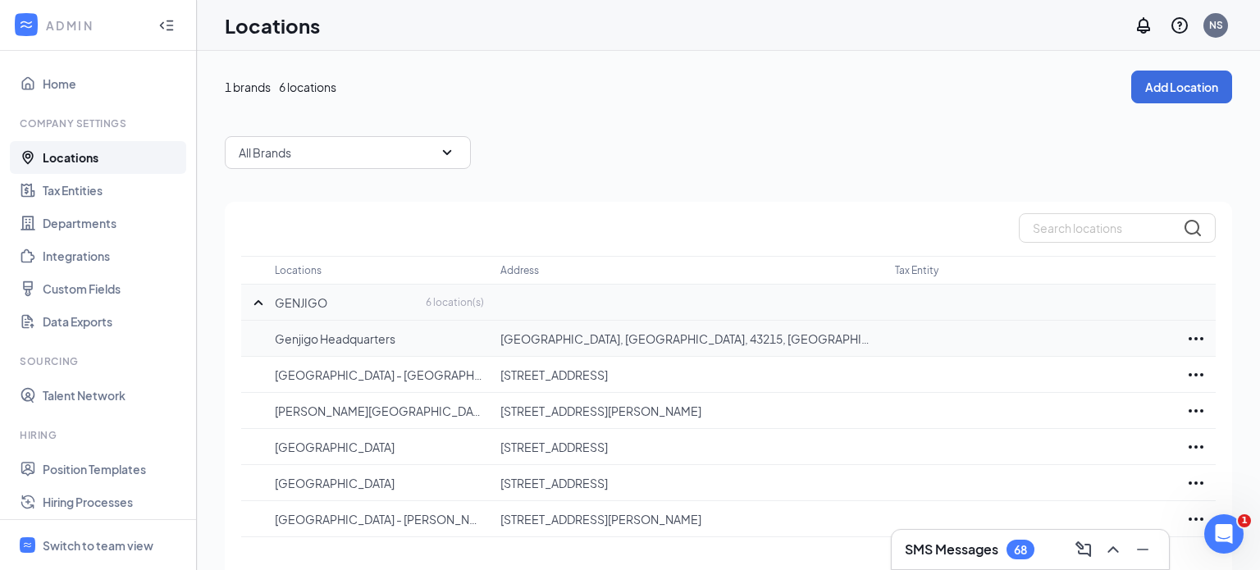
click at [1201, 336] on icon "Ellipses" at bounding box center [1197, 339] width 20 height 20
click at [1063, 386] on p "Edit" at bounding box center [1123, 388] width 138 height 16
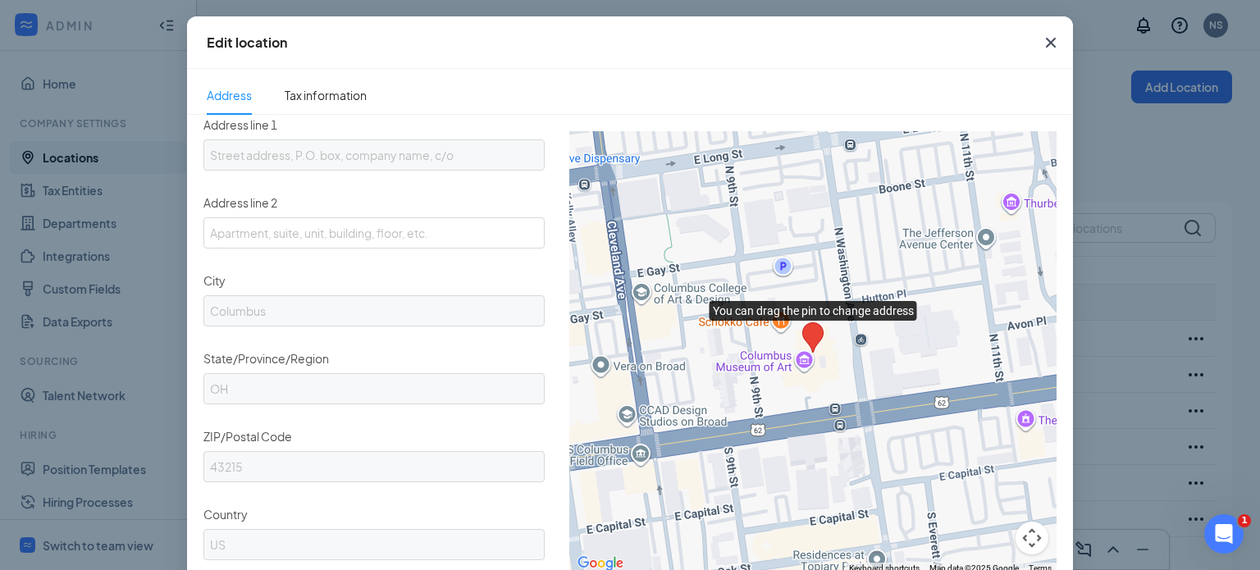
scroll to position [331, 0]
click at [1055, 42] on icon "Cross" at bounding box center [1051, 43] width 20 height 20
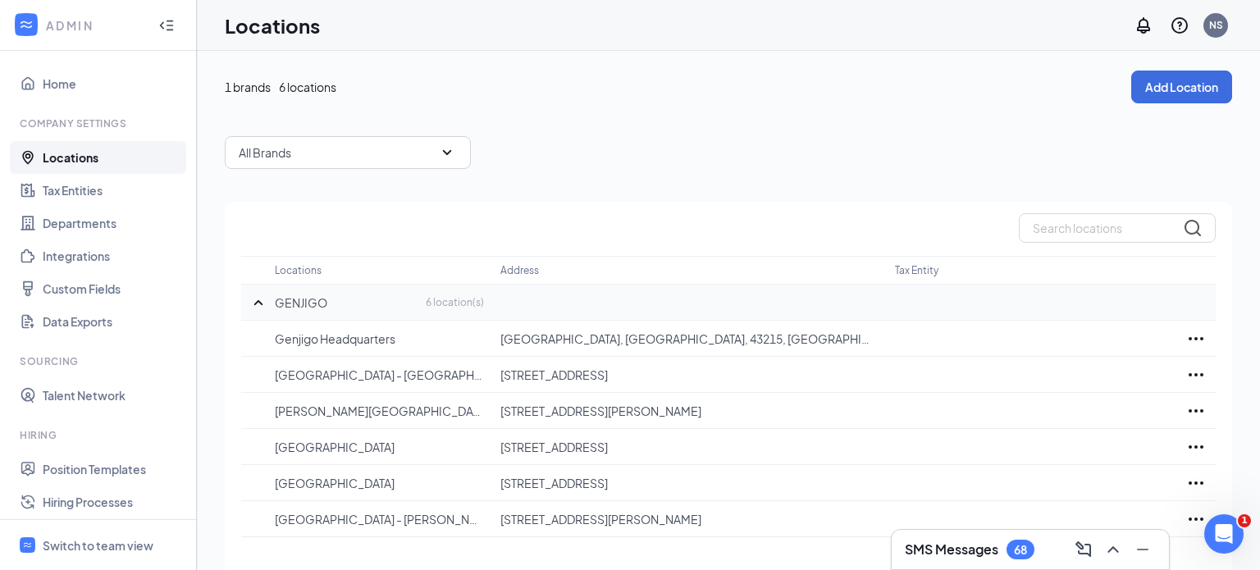
click at [975, 117] on div "1 brands 6 locations Add Location All Brands Locations Address Tax Entity GENJI…" at bounding box center [729, 344] width 1008 height 546
click at [66, 85] on link "Home" at bounding box center [113, 83] width 140 height 33
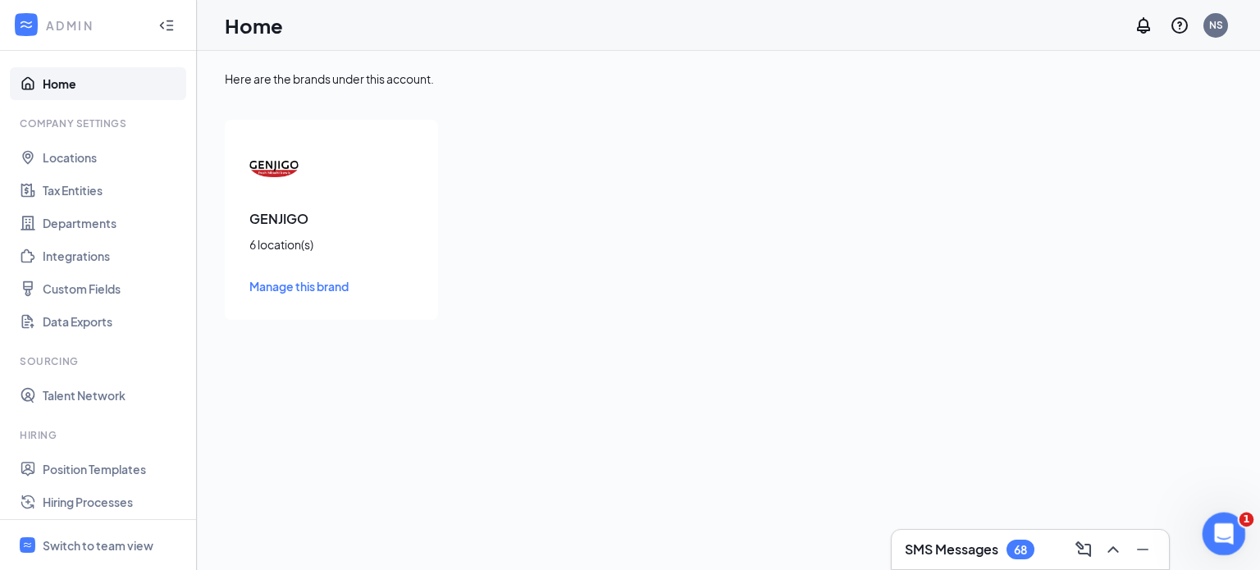
click at [1219, 531] on icon "Open Intercom Messenger" at bounding box center [1222, 532] width 27 height 27
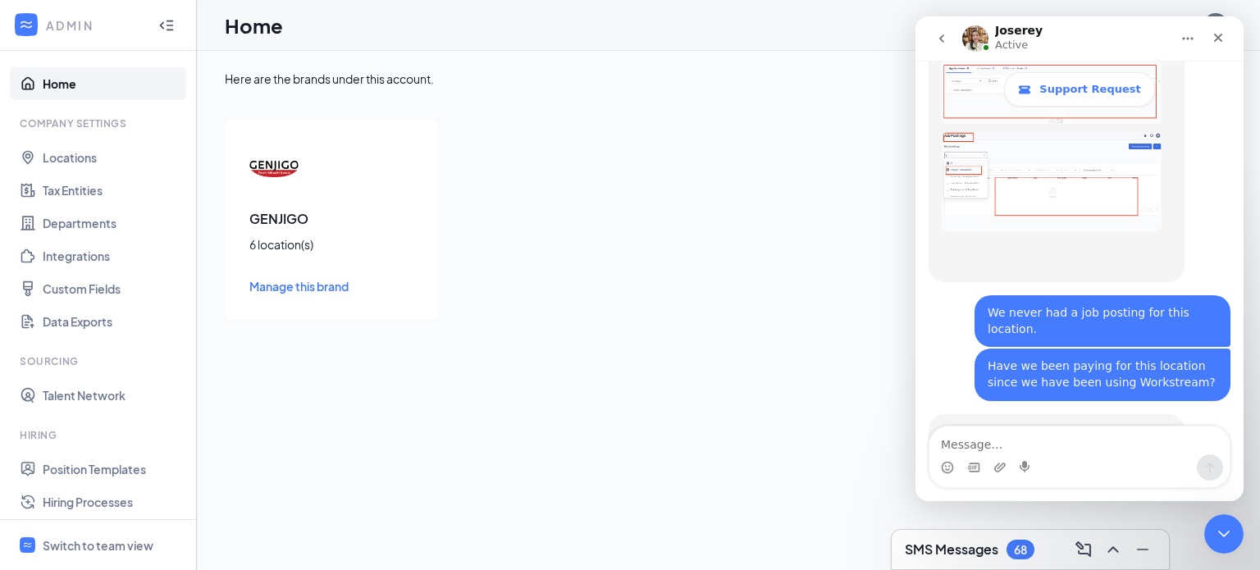
scroll to position [3158, 0]
